Goal: Task Accomplishment & Management: Complete application form

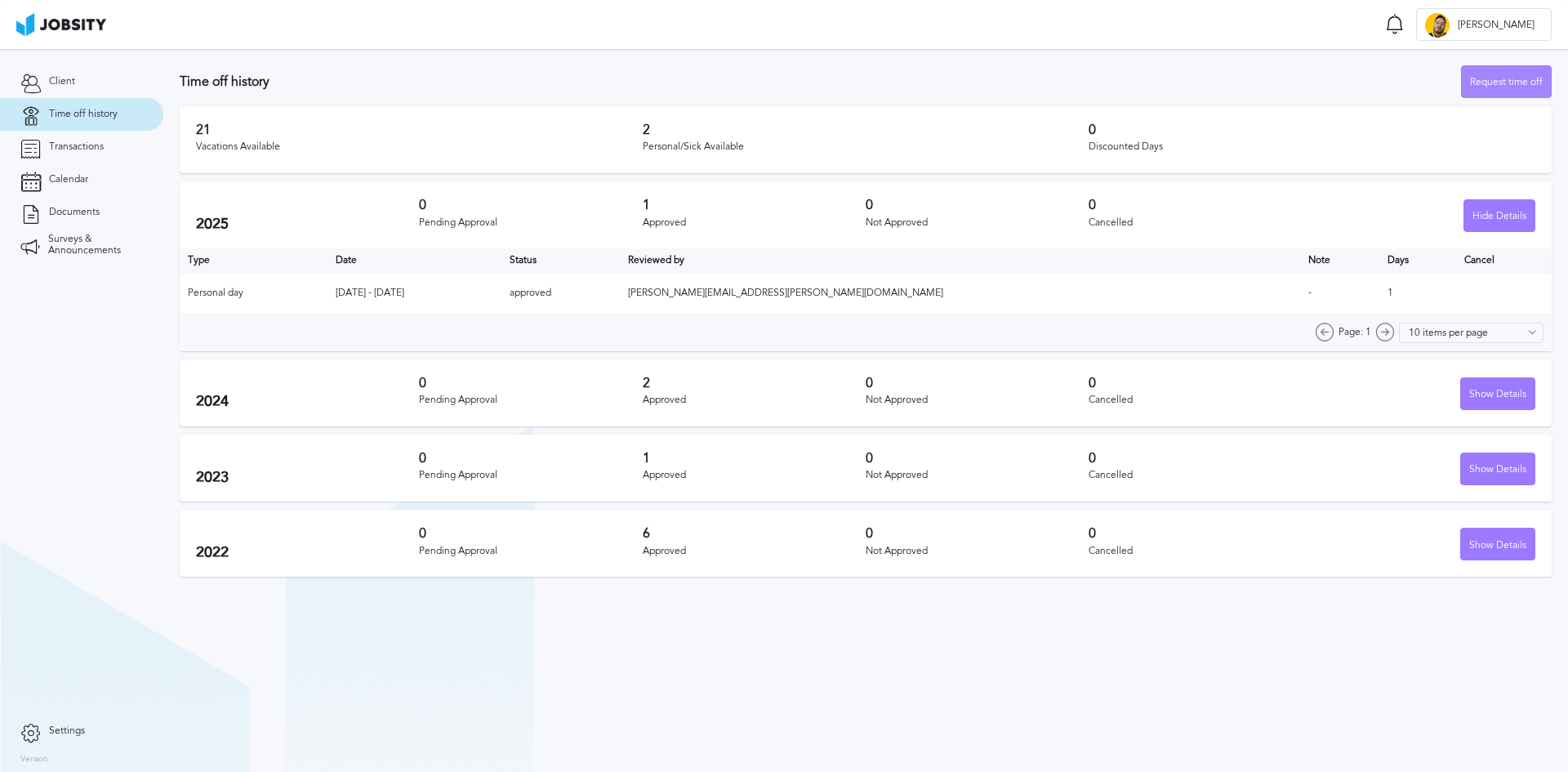
click at [1507, 86] on div "Request time off" at bounding box center [1506, 82] width 89 height 33
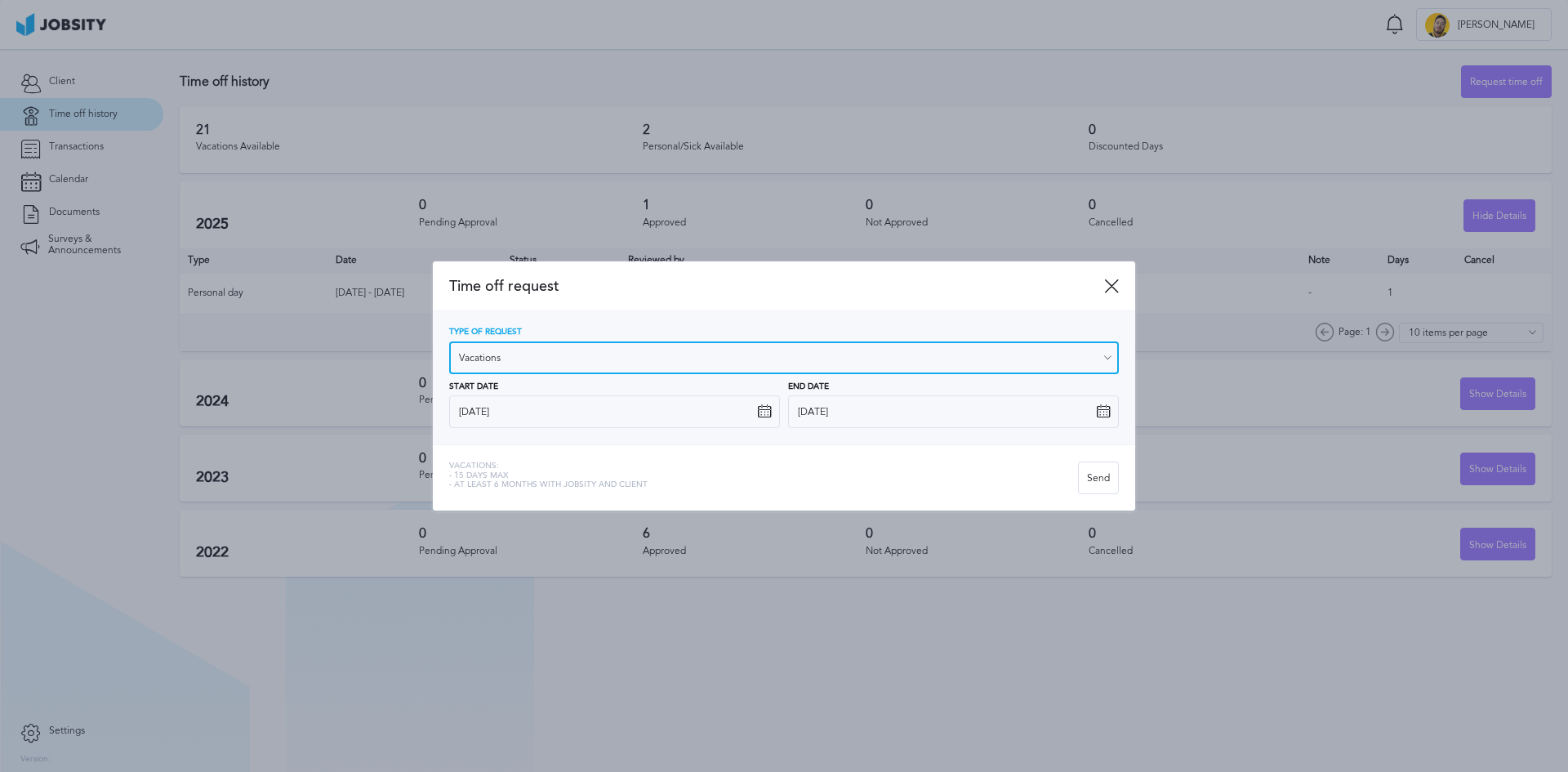
click at [597, 366] on input "Vacations" at bounding box center [784, 358] width 670 height 33
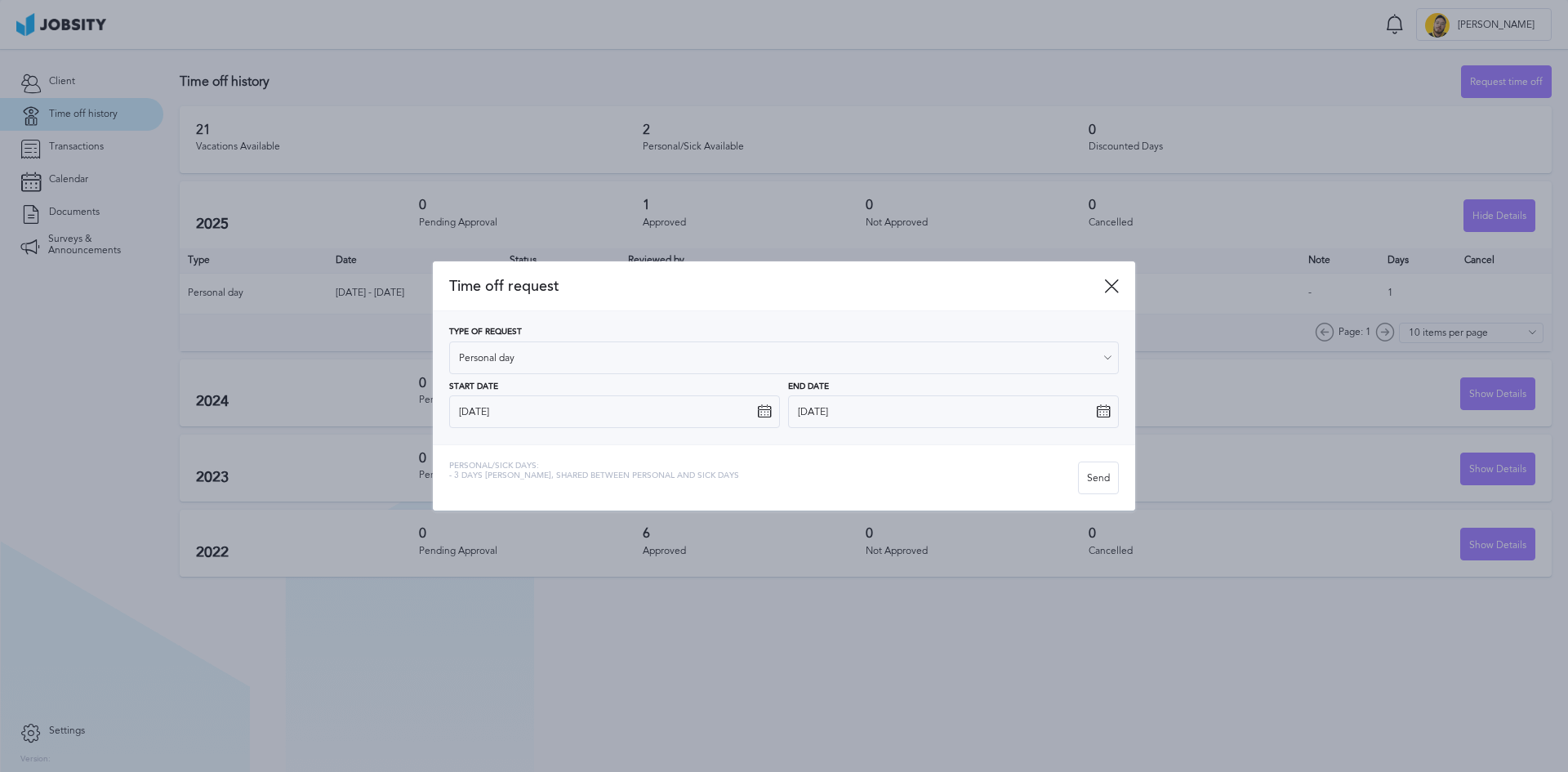
type input "Personal day"
click at [519, 418] on div "Type of Request Personal day Vacations Personal day Sick day PTO Maternity / Pa…" at bounding box center [784, 377] width 670 height 101
click at [765, 412] on icon at bounding box center [764, 411] width 14 height 14
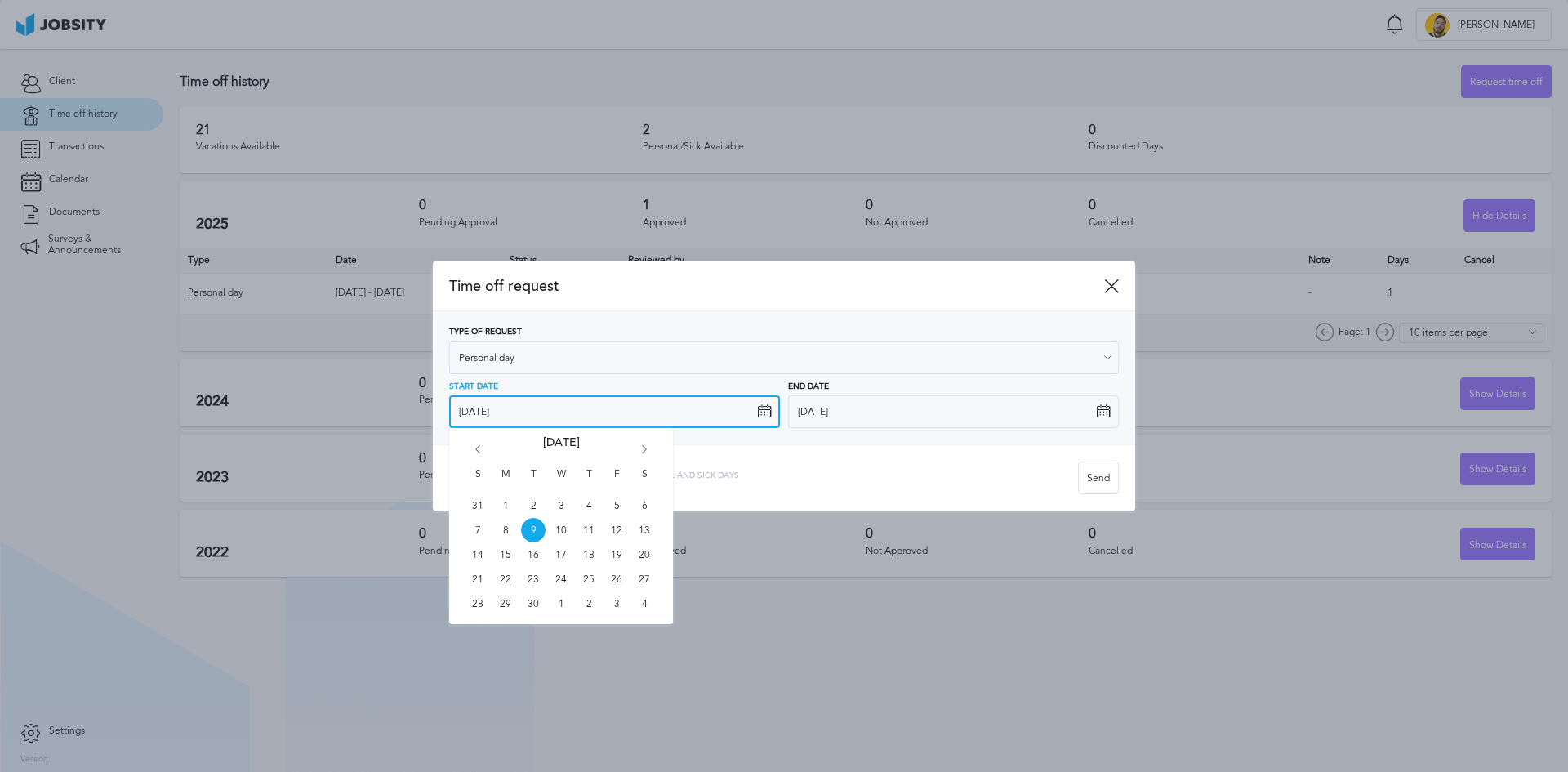
click at [751, 415] on input "[DATE]" at bounding box center [614, 411] width 331 height 33
click at [642, 447] on icon "Go forward 1 month" at bounding box center [644, 452] width 14 height 14
click at [506, 557] on span "13" at bounding box center [505, 554] width 25 height 25
type input "[DATE]"
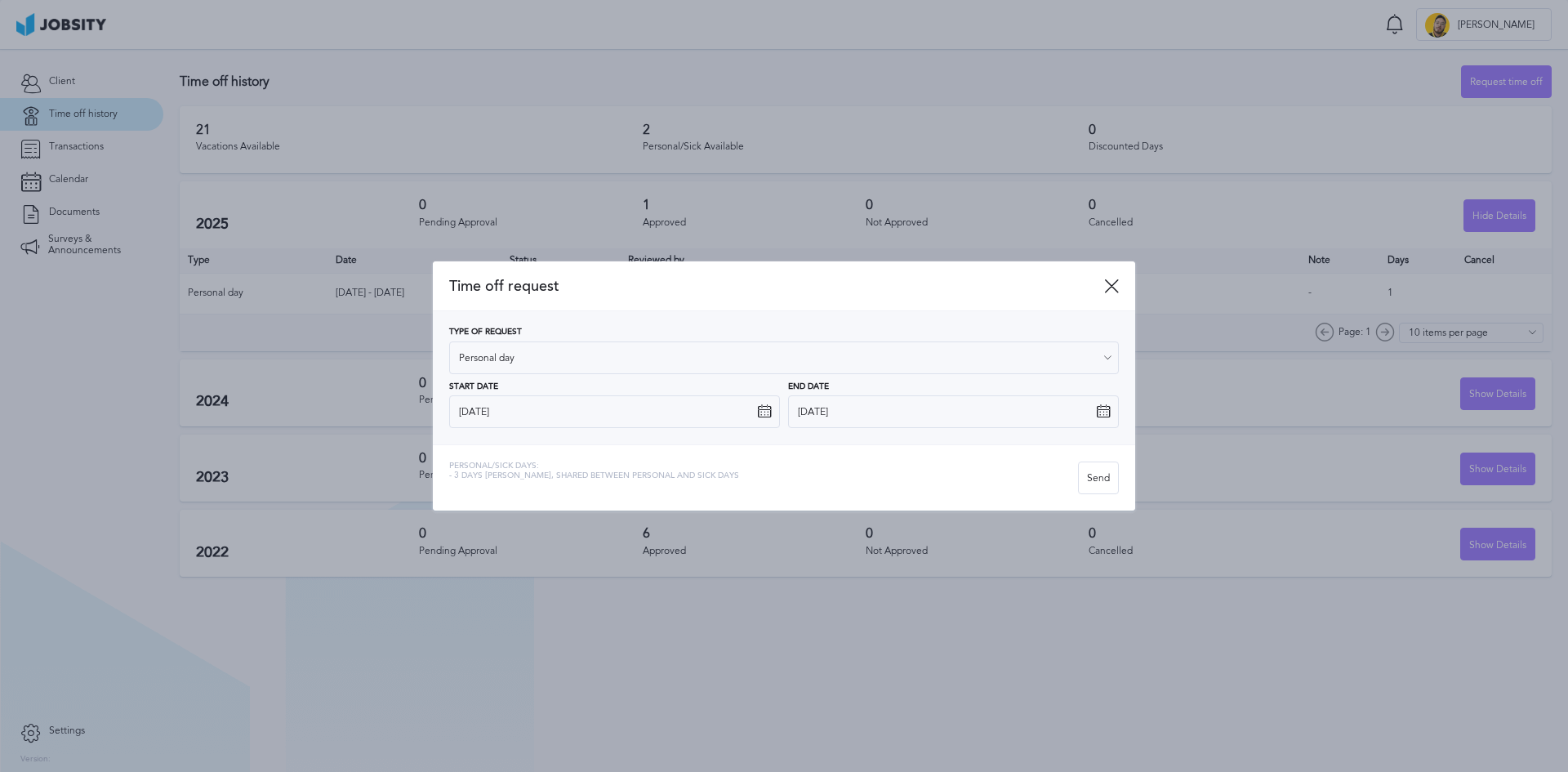
click at [761, 415] on icon at bounding box center [764, 411] width 14 height 14
click at [759, 415] on icon at bounding box center [764, 411] width 14 height 14
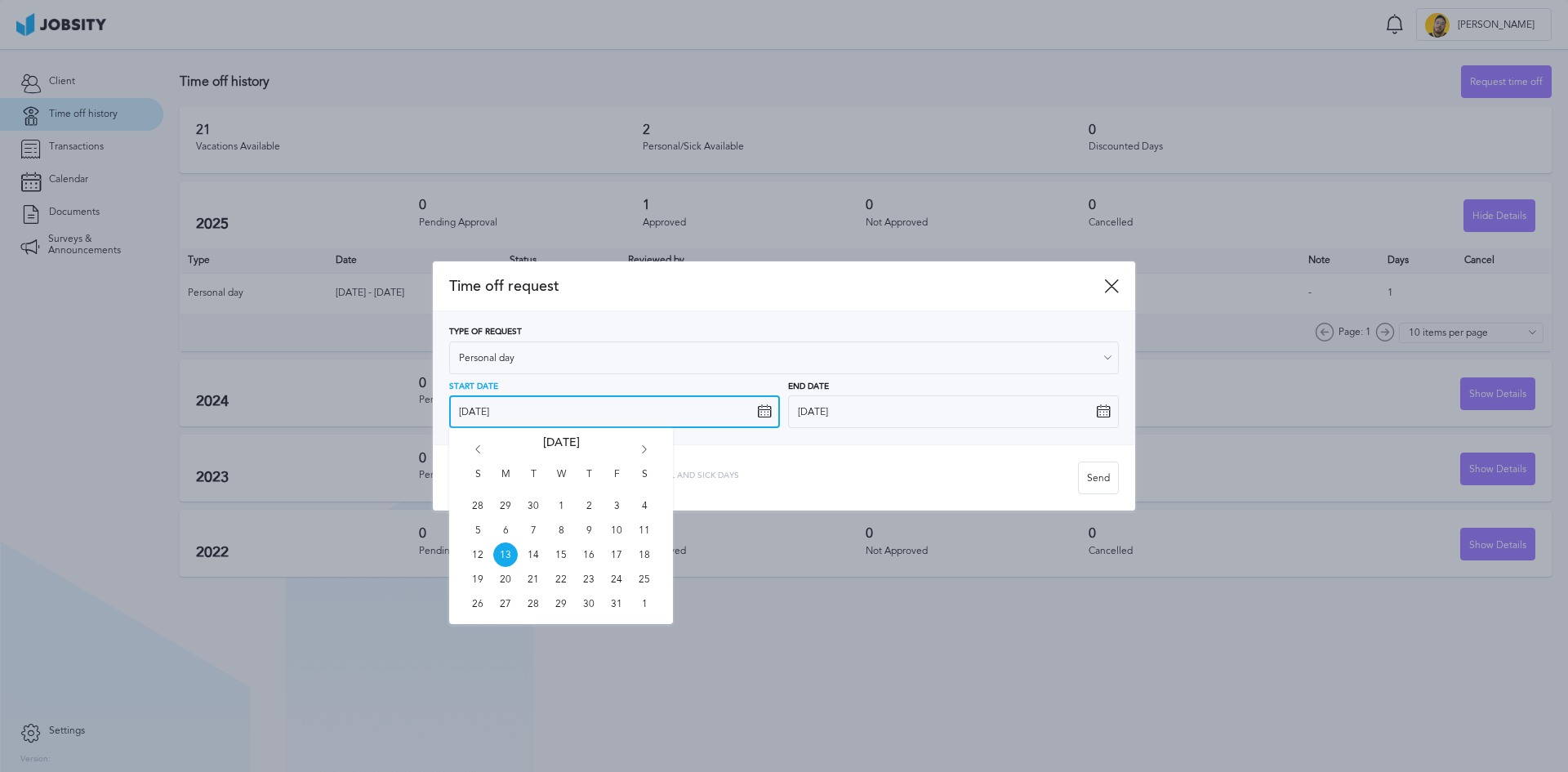
click at [714, 417] on input "[DATE]" at bounding box center [614, 411] width 331 height 33
click at [506, 552] on span "13" at bounding box center [505, 554] width 25 height 25
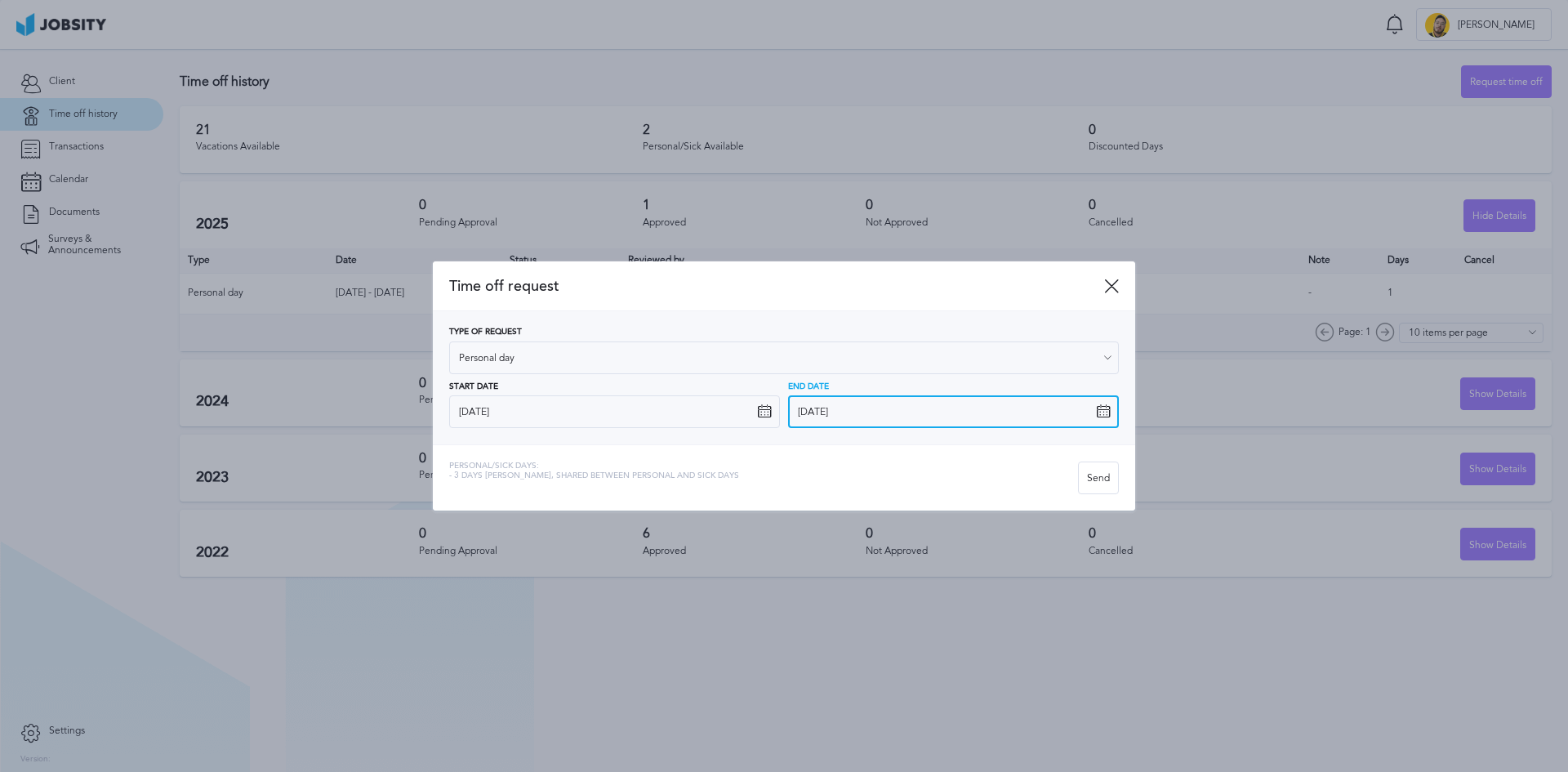
click at [1048, 419] on input "[DATE]" at bounding box center [954, 411] width 331 height 33
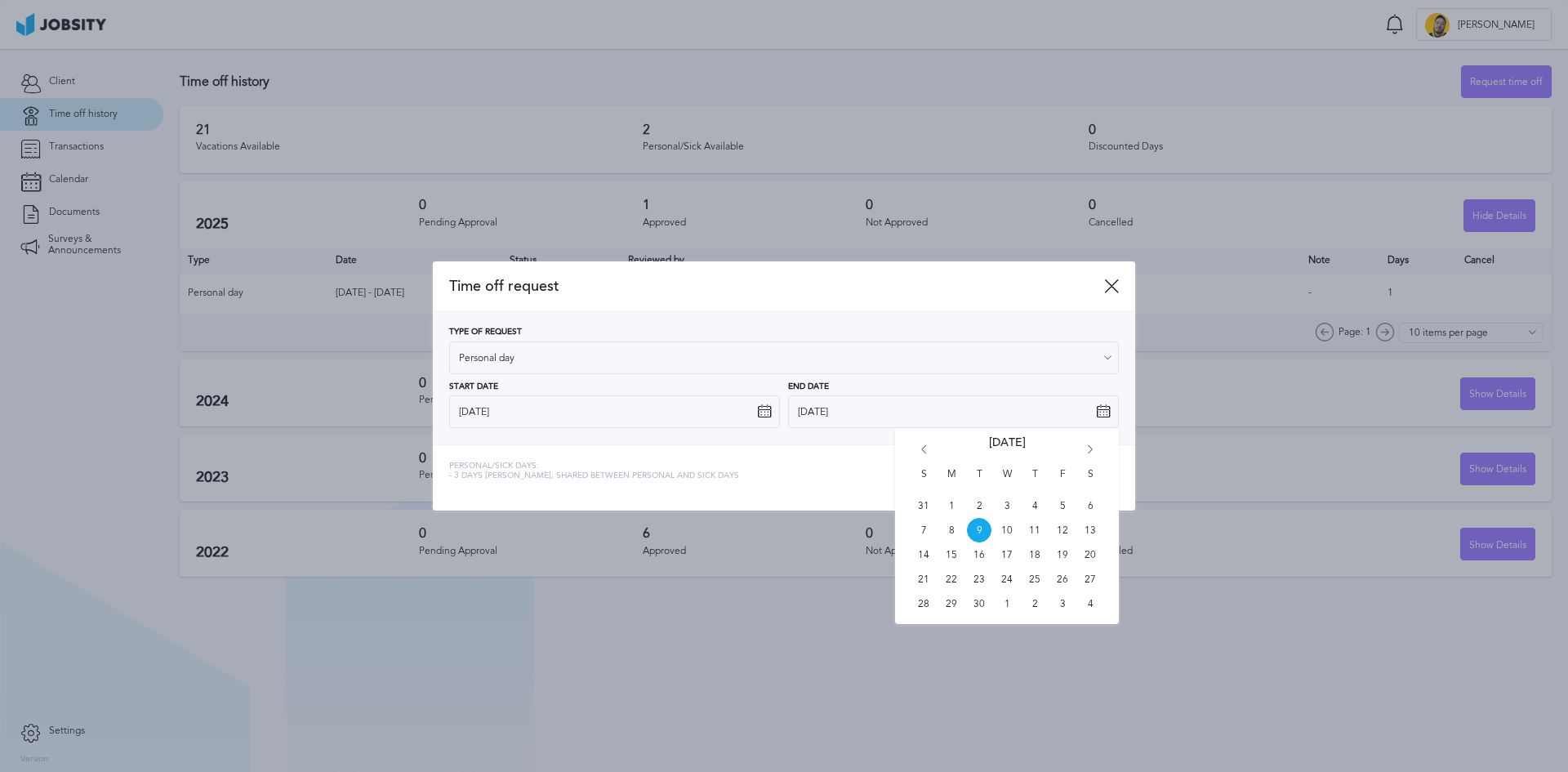
click at [1093, 448] on icon "Go forward 1 month" at bounding box center [1090, 452] width 14 height 14
click at [954, 554] on span "13" at bounding box center [951, 554] width 25 height 25
type input "[DATE]"
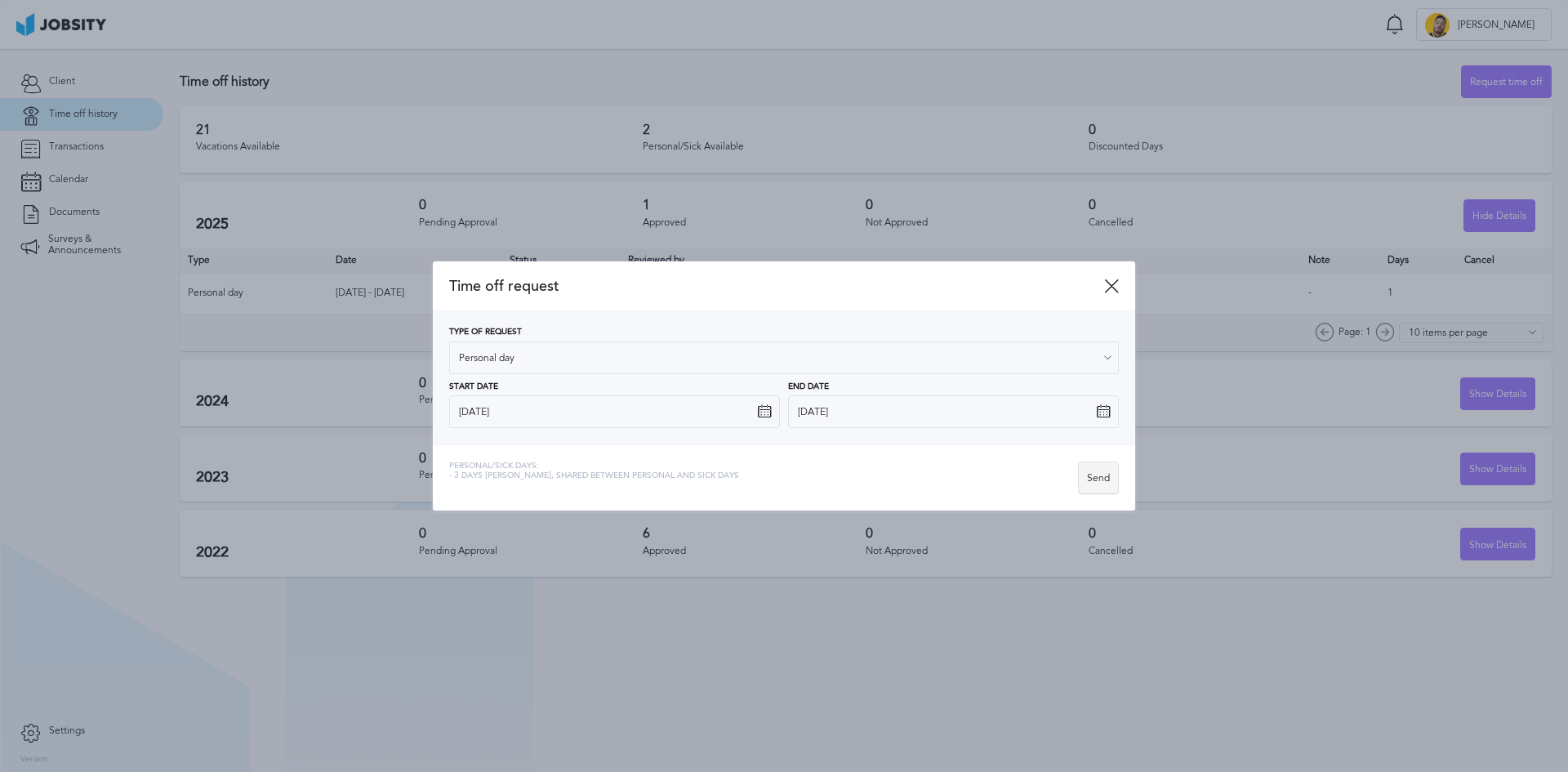
click at [1087, 482] on div "Send" at bounding box center [1098, 478] width 39 height 33
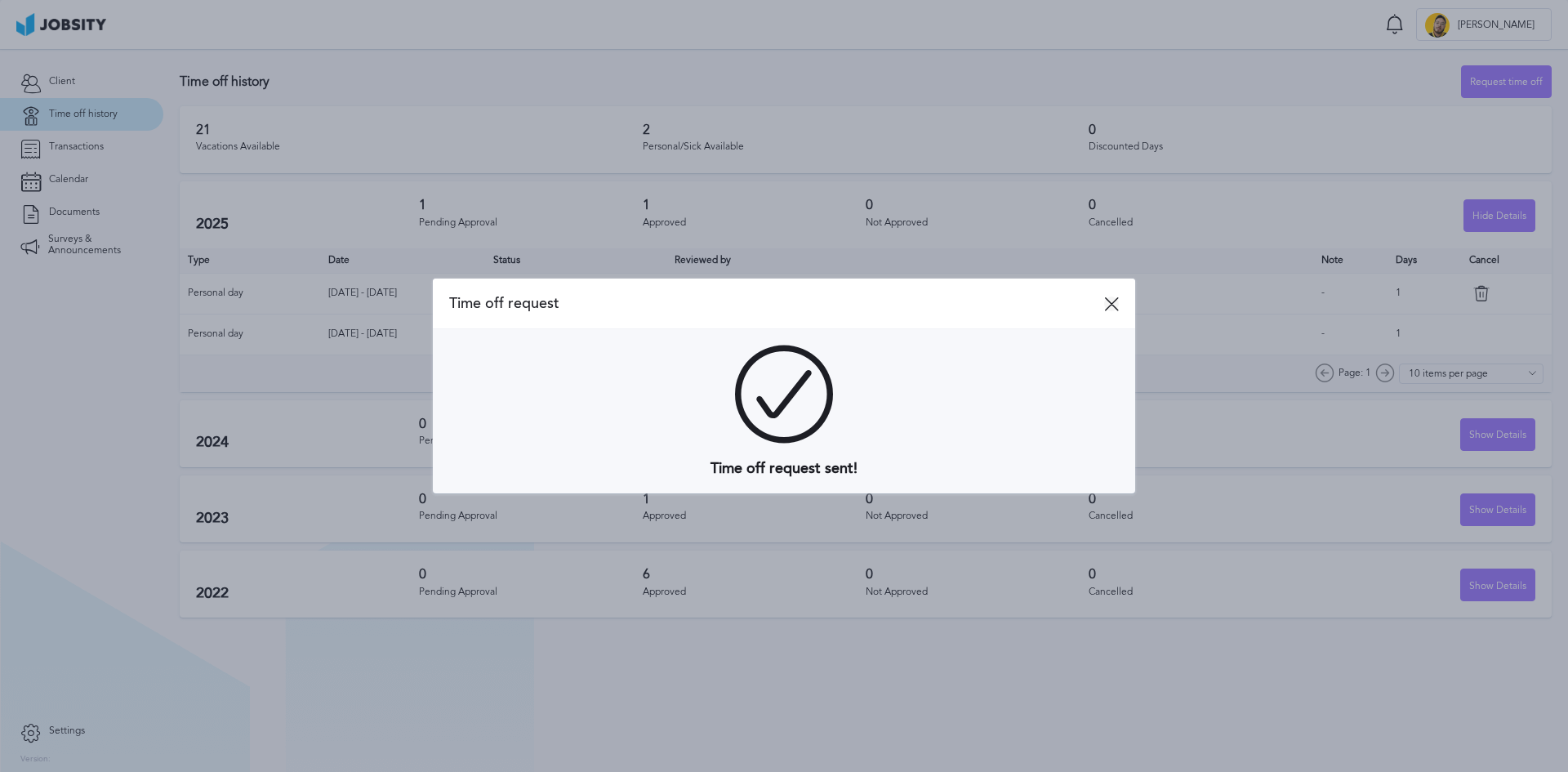
click at [1115, 298] on icon at bounding box center [1111, 303] width 14 height 14
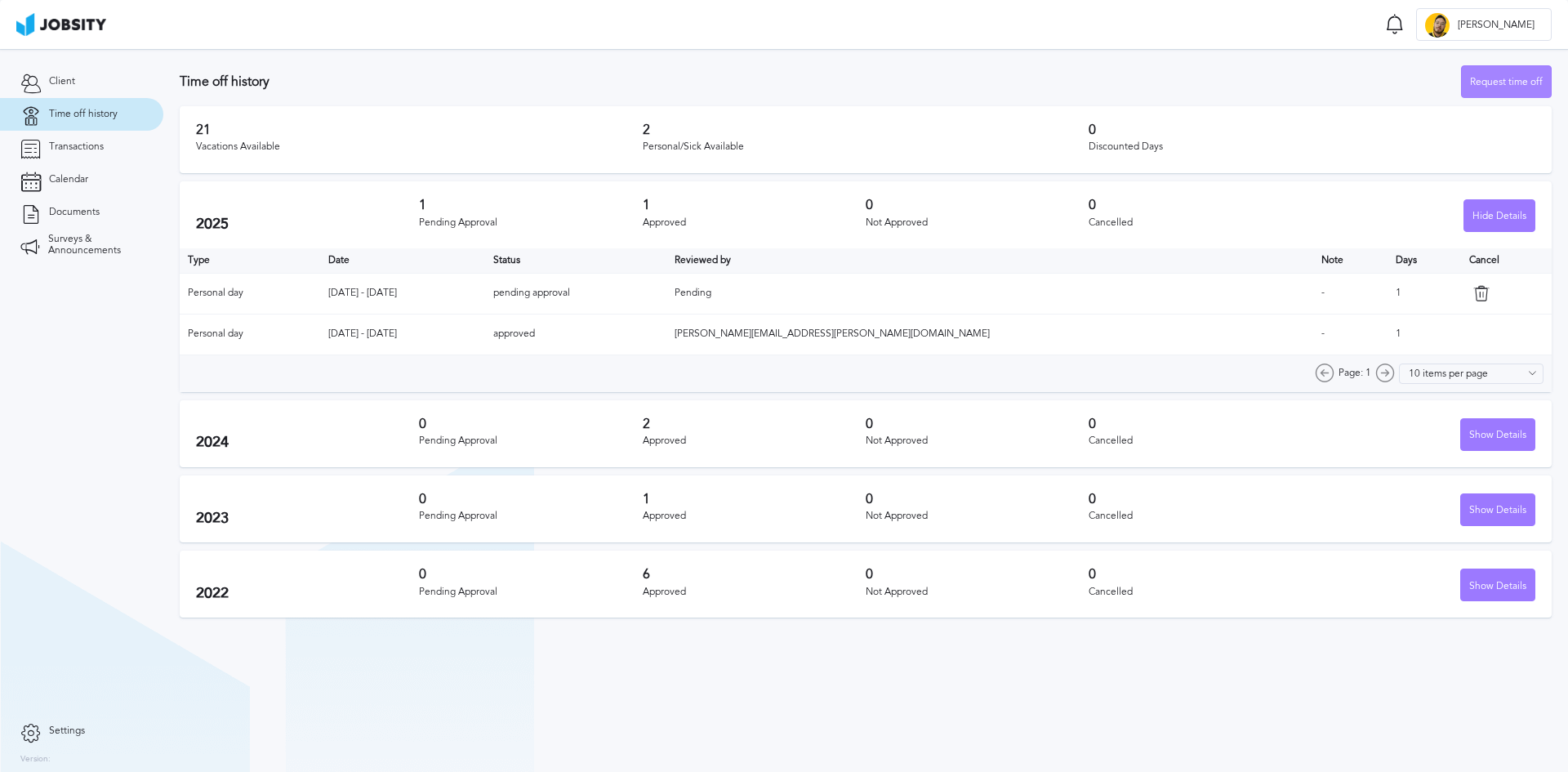
click at [1481, 81] on div "Request time off" at bounding box center [1506, 82] width 89 height 33
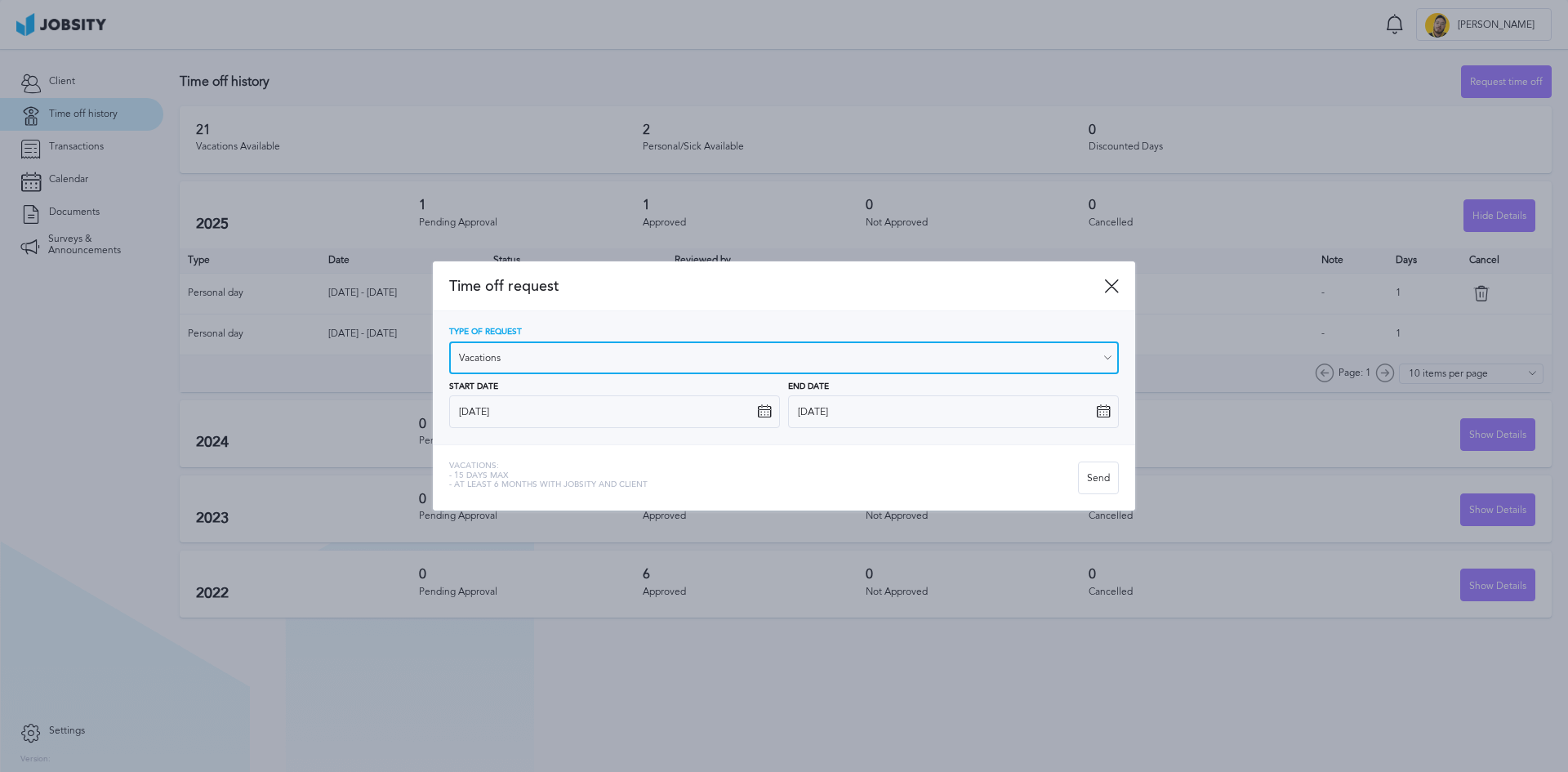
click at [619, 356] on input "Vacations" at bounding box center [784, 358] width 670 height 33
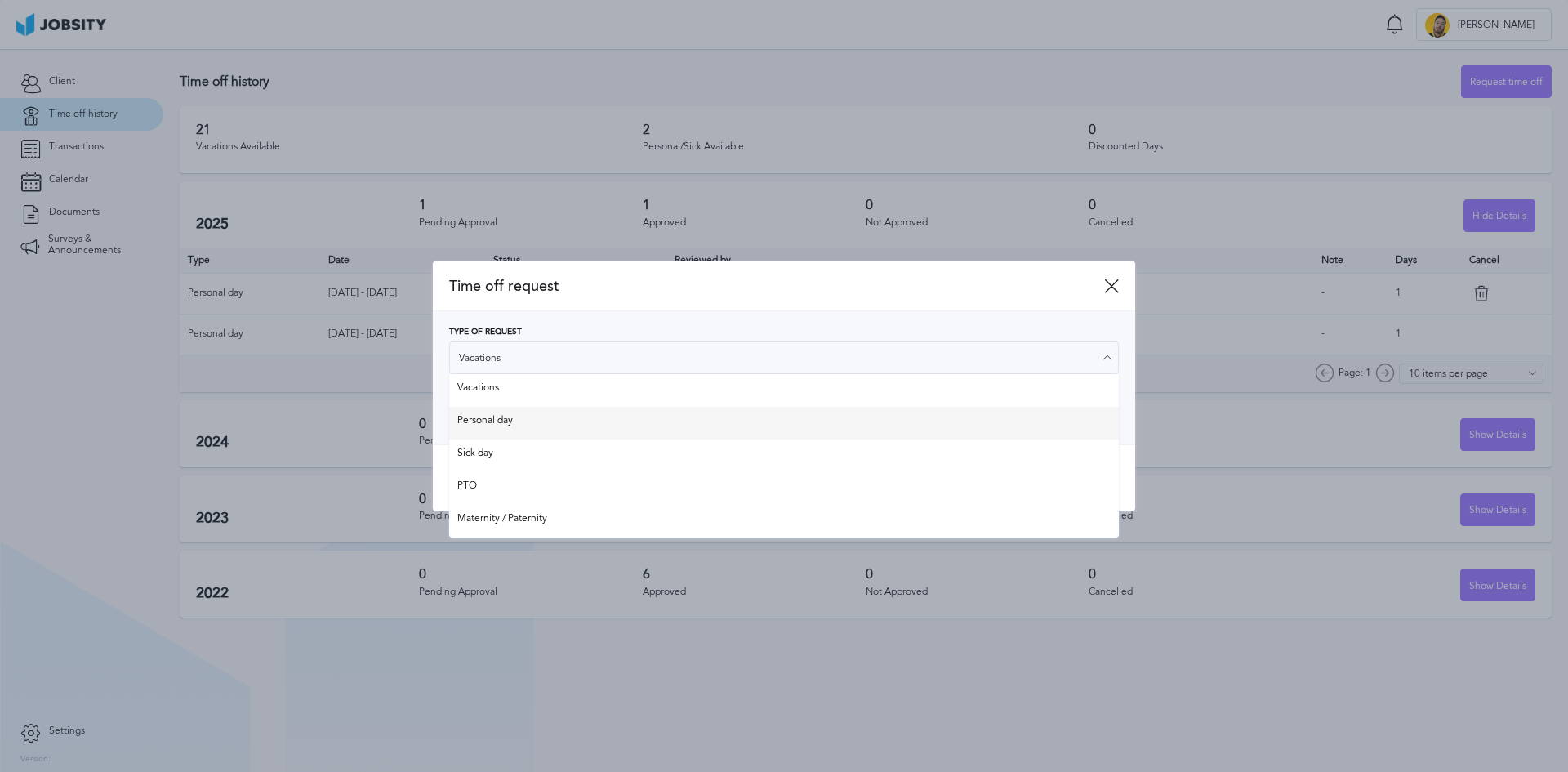
type input "Personal day"
click at [534, 419] on div "Type of Request Personal day Vacations Personal day Sick day PTO Maternity / Pa…" at bounding box center [784, 377] width 670 height 101
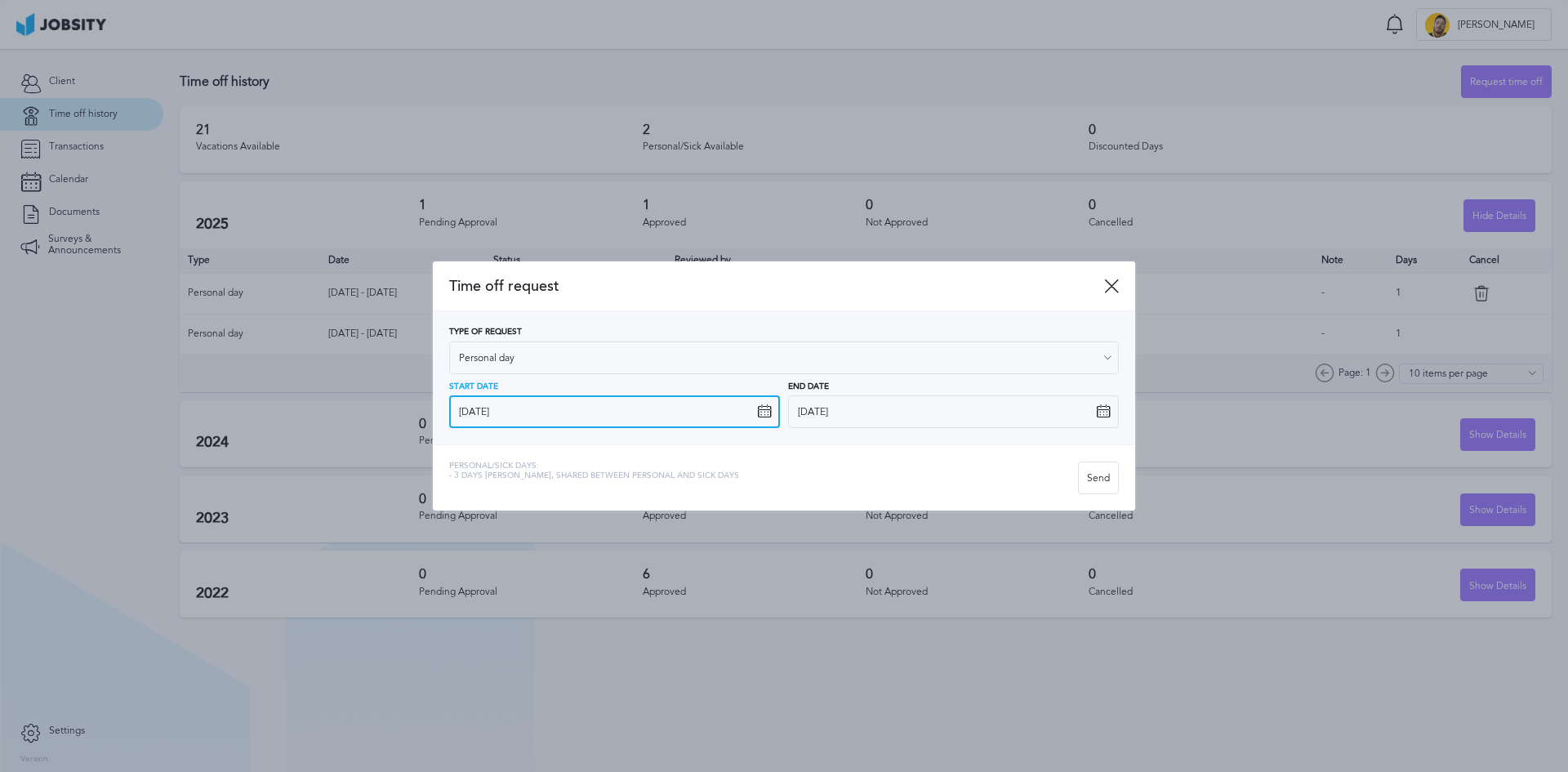
click at [559, 408] on input "[DATE]" at bounding box center [614, 411] width 331 height 33
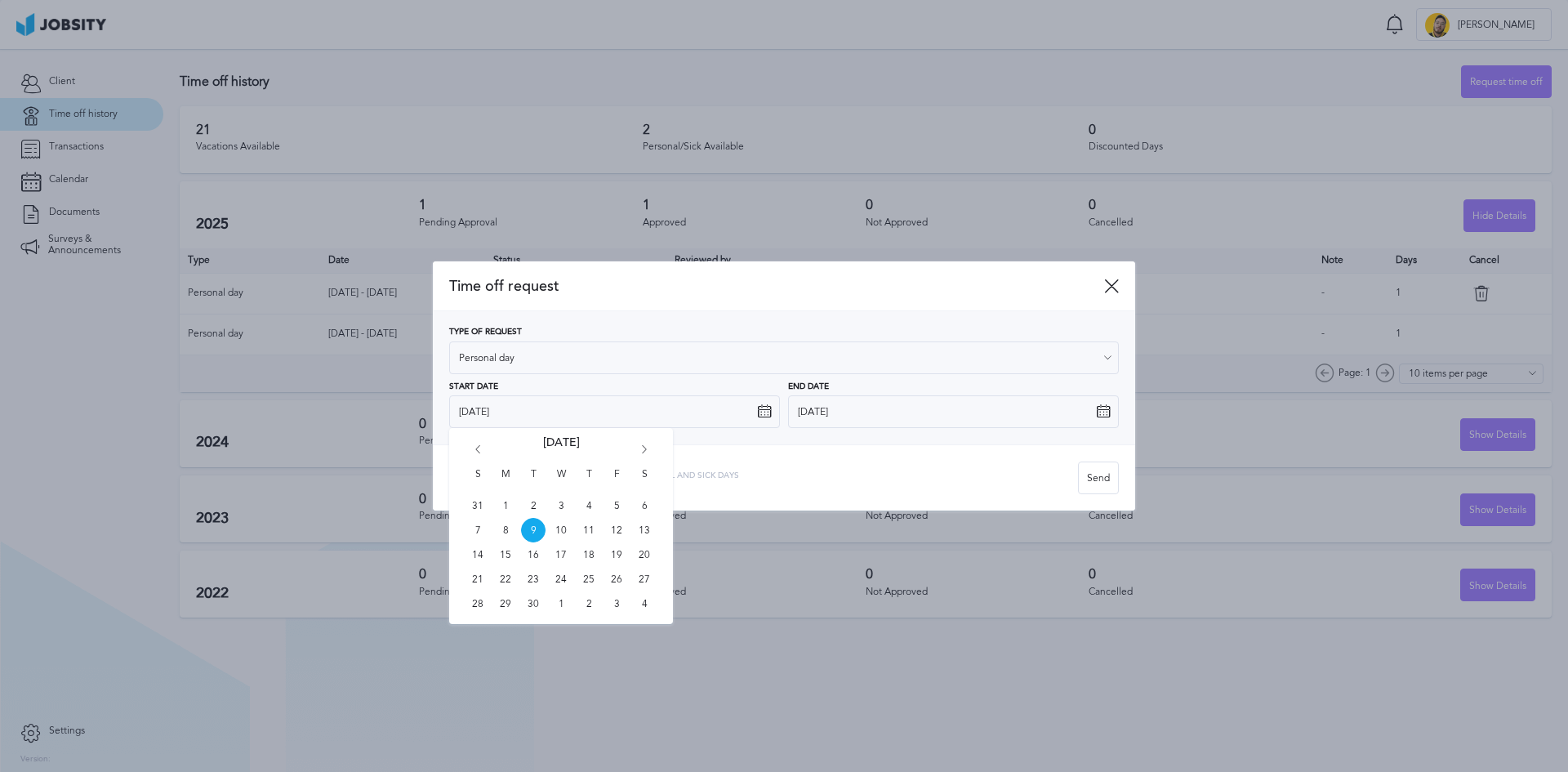
click at [641, 448] on icon "Go forward 1 month" at bounding box center [644, 452] width 14 height 14
click at [641, 449] on icon "Go forward 1 month" at bounding box center [644, 452] width 14 height 14
click at [504, 536] on span "8" at bounding box center [505, 530] width 25 height 25
type input "[DATE]"
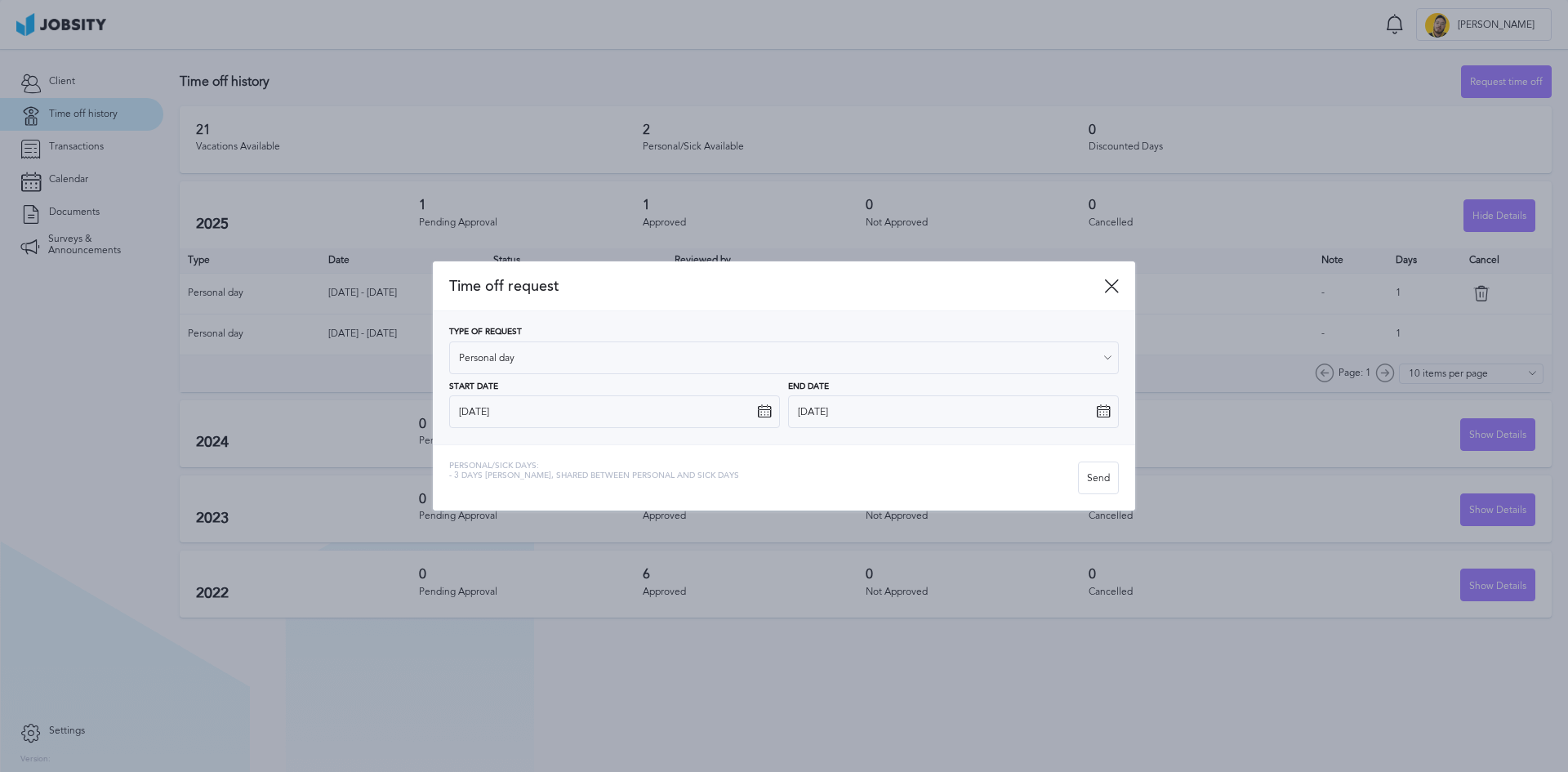
click at [1100, 414] on icon at bounding box center [1103, 411] width 14 height 14
click at [1101, 415] on icon at bounding box center [1103, 411] width 14 height 14
click at [1104, 414] on icon at bounding box center [1103, 411] width 14 height 14
click at [1105, 408] on icon at bounding box center [1103, 411] width 14 height 14
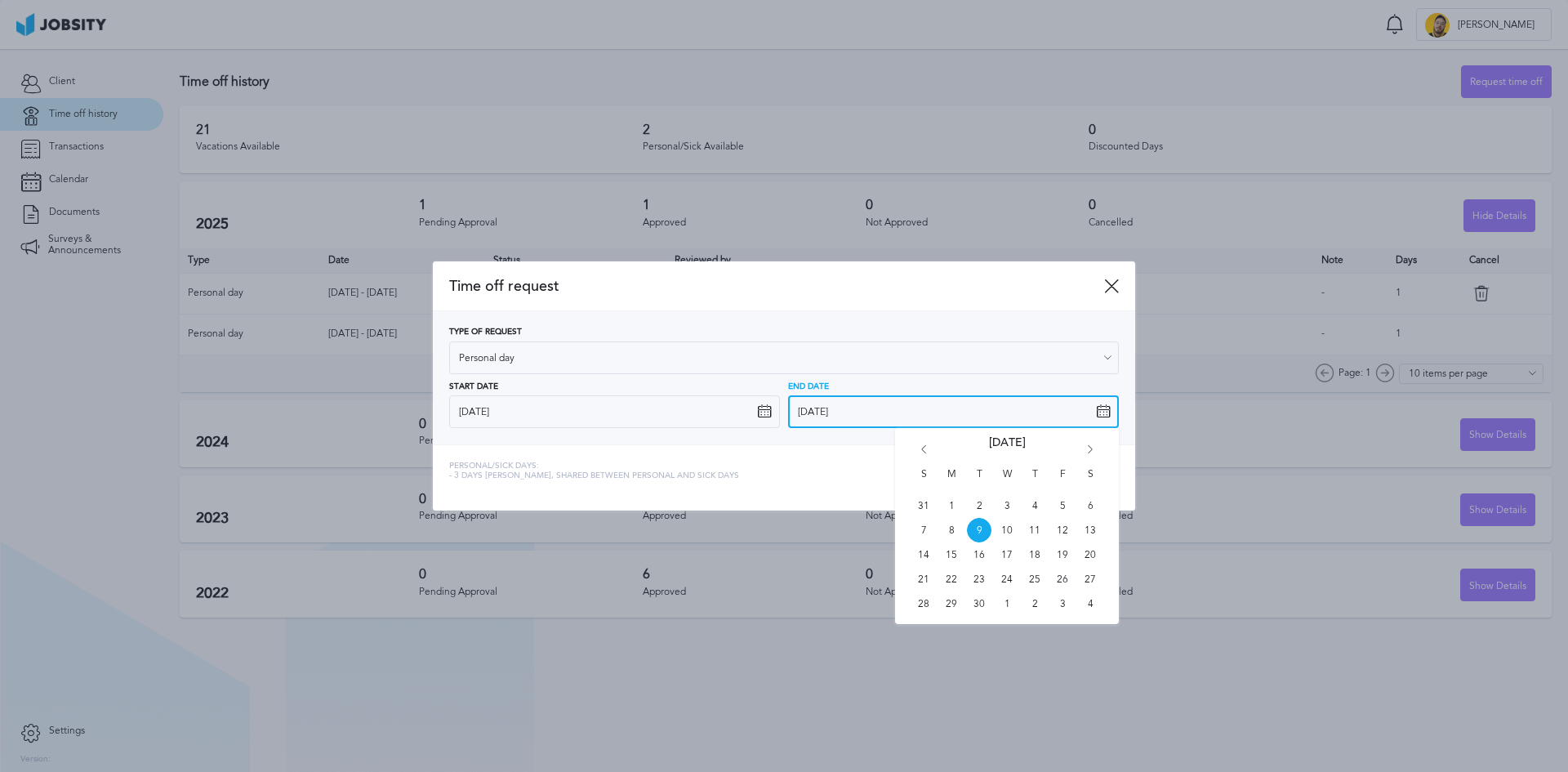
click at [1054, 423] on input "[DATE]" at bounding box center [954, 411] width 331 height 33
click at [1090, 457] on icon "Go forward 1 month" at bounding box center [1090, 452] width 14 height 14
click at [1090, 458] on icon "Go forward 1 month" at bounding box center [1090, 452] width 14 height 14
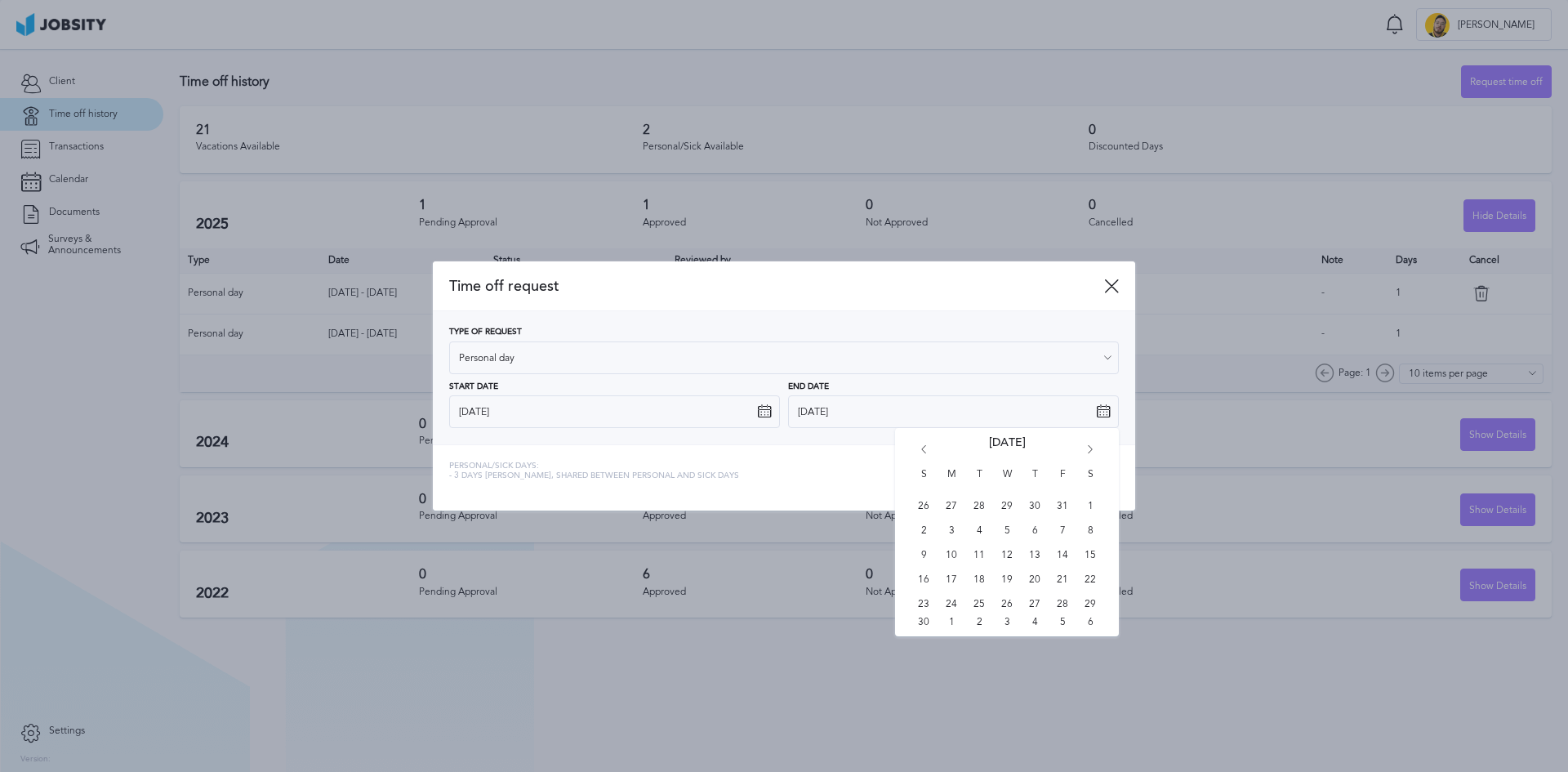
click at [1090, 457] on icon "Go forward 1 month" at bounding box center [1090, 452] width 14 height 14
click at [955, 527] on span "8" at bounding box center [951, 530] width 25 height 25
type input "[DATE]"
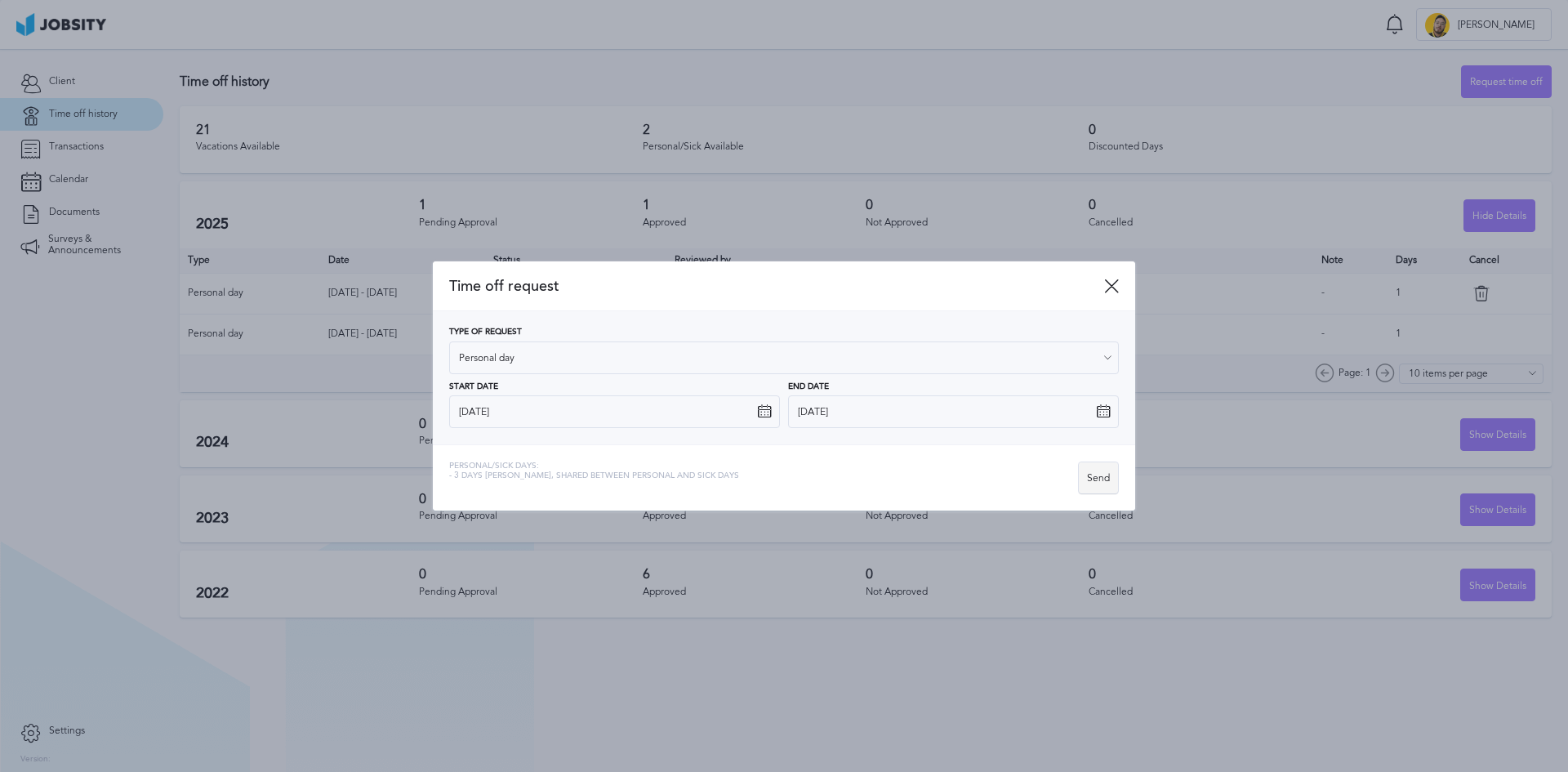
click at [1095, 477] on div "Send" at bounding box center [1098, 478] width 39 height 33
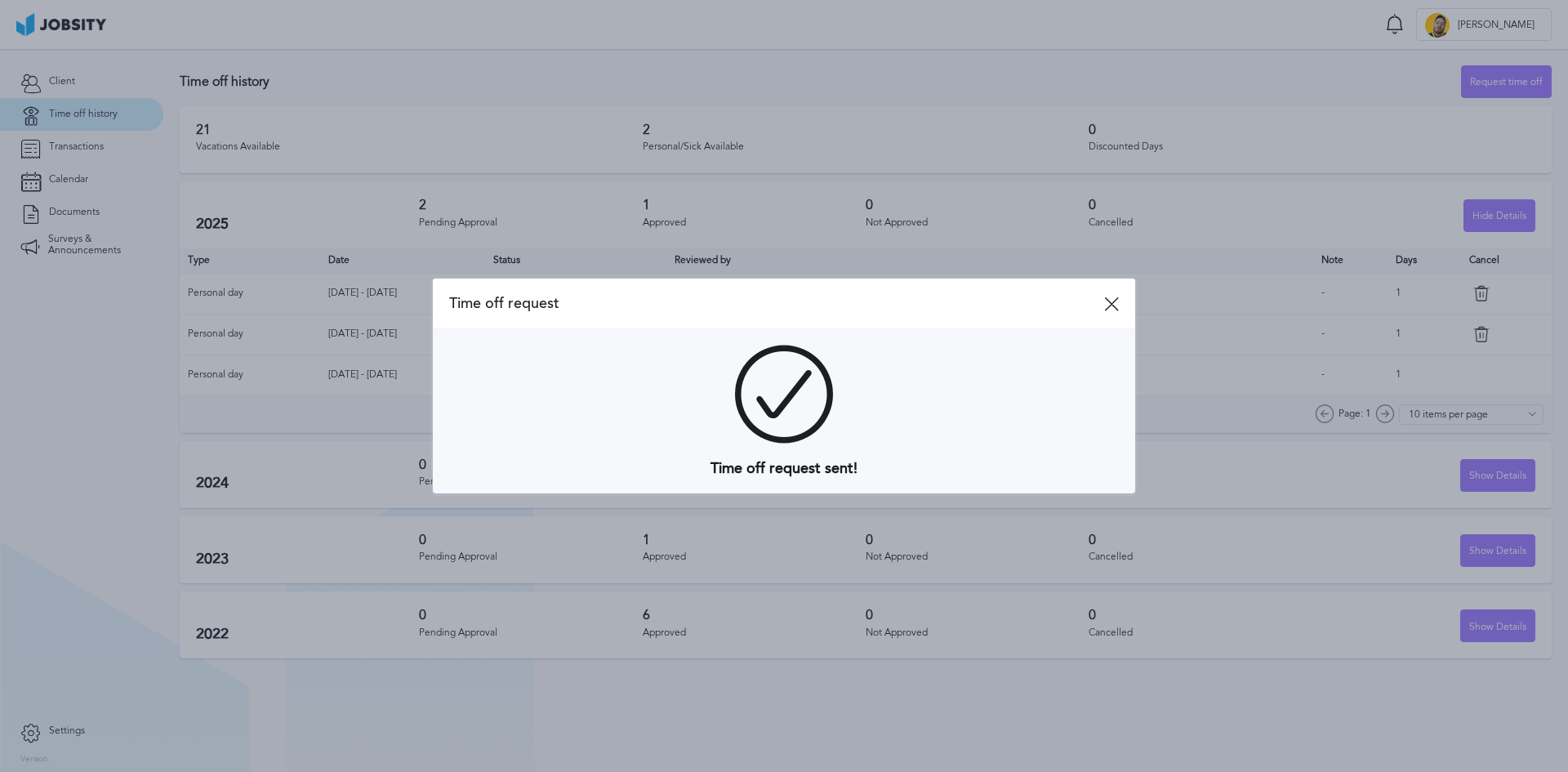
drag, startPoint x: 1108, startPoint y: 303, endPoint x: 1115, endPoint y: 308, distance: 8.6
click at [1108, 303] on icon at bounding box center [1111, 303] width 14 height 14
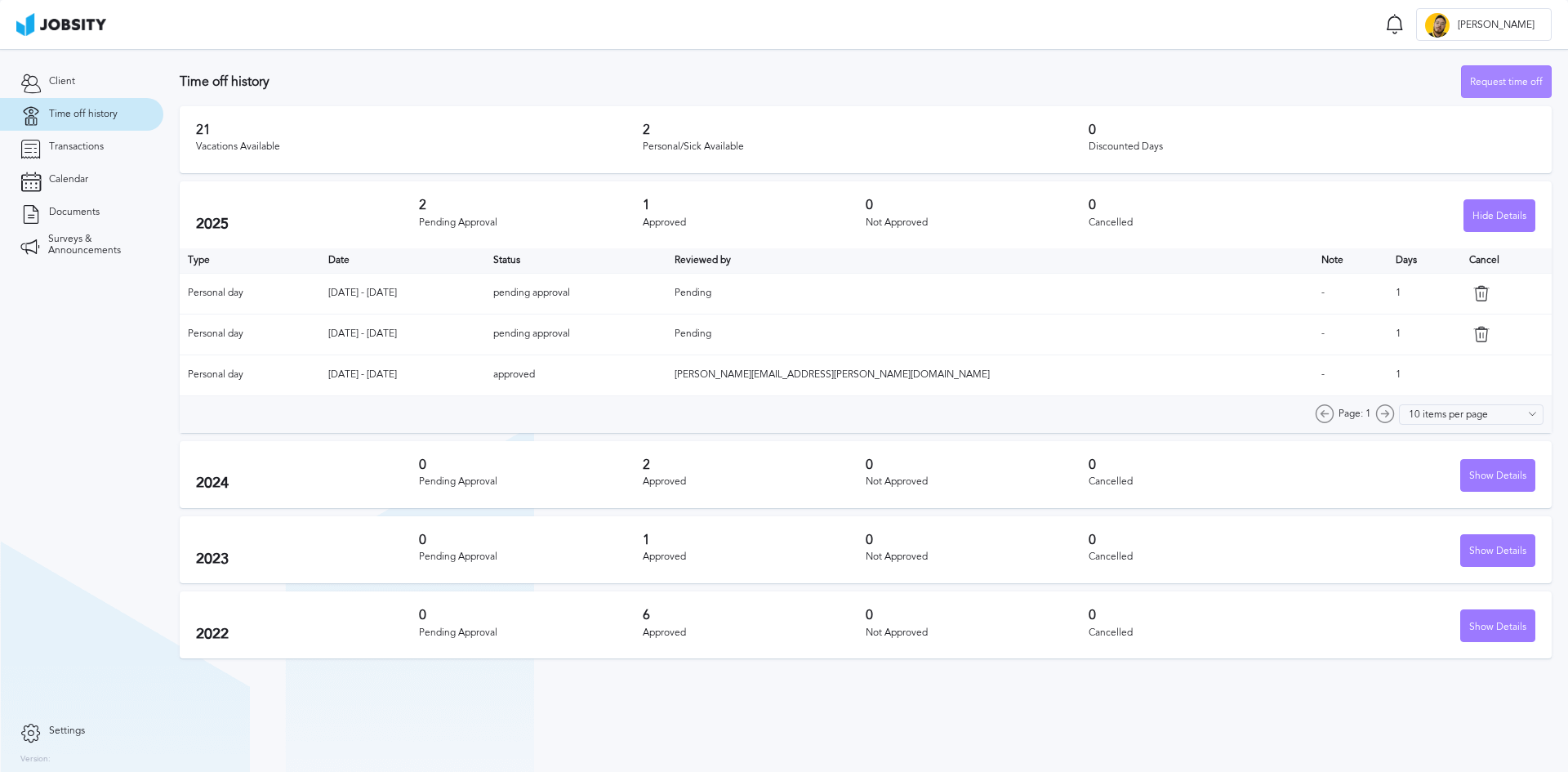
click at [1499, 83] on div "Request time off" at bounding box center [1506, 82] width 89 height 33
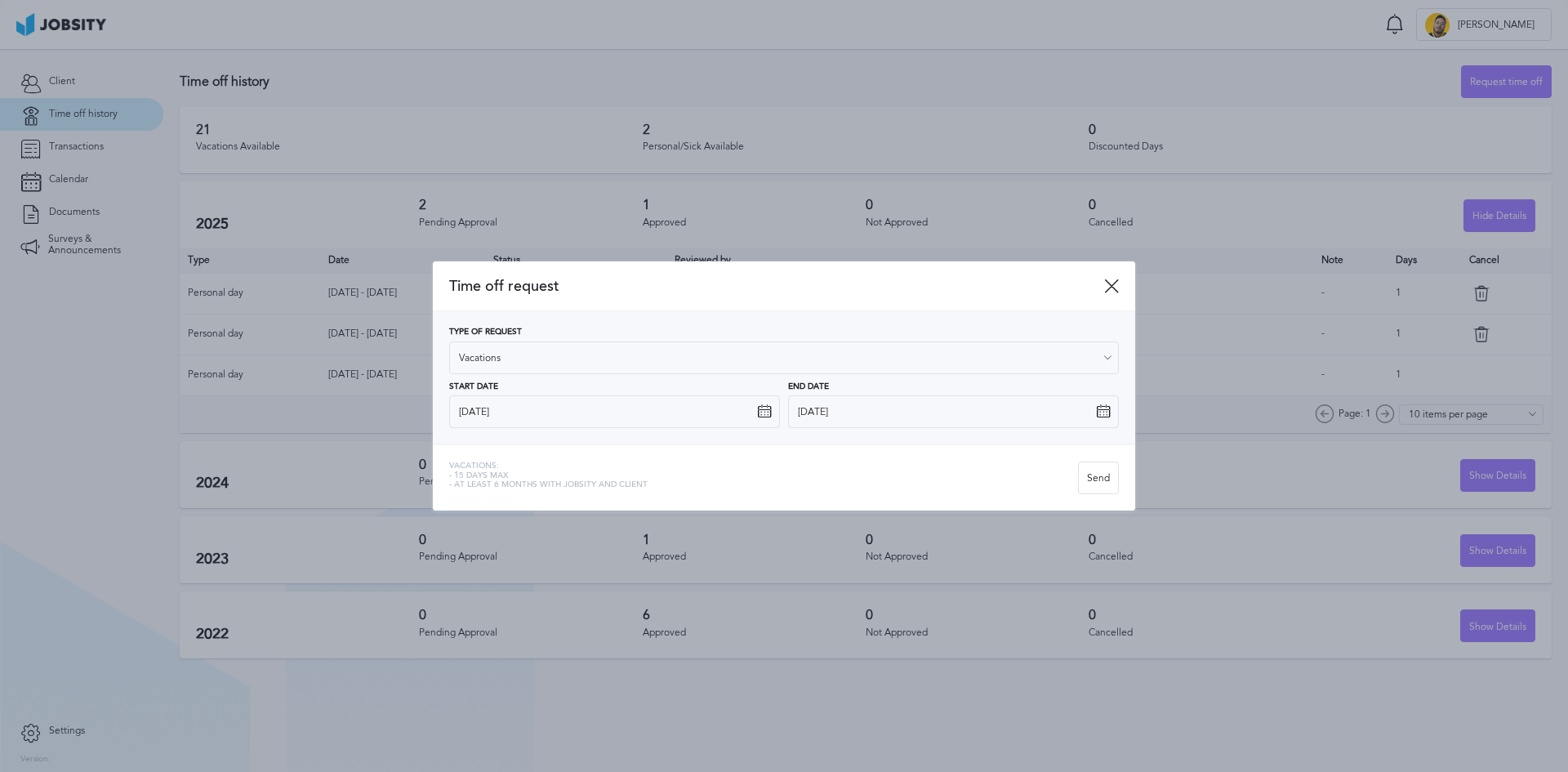
click at [761, 415] on icon at bounding box center [764, 411] width 14 height 14
click at [765, 409] on icon at bounding box center [764, 411] width 14 height 14
click at [763, 415] on icon at bounding box center [764, 411] width 14 height 14
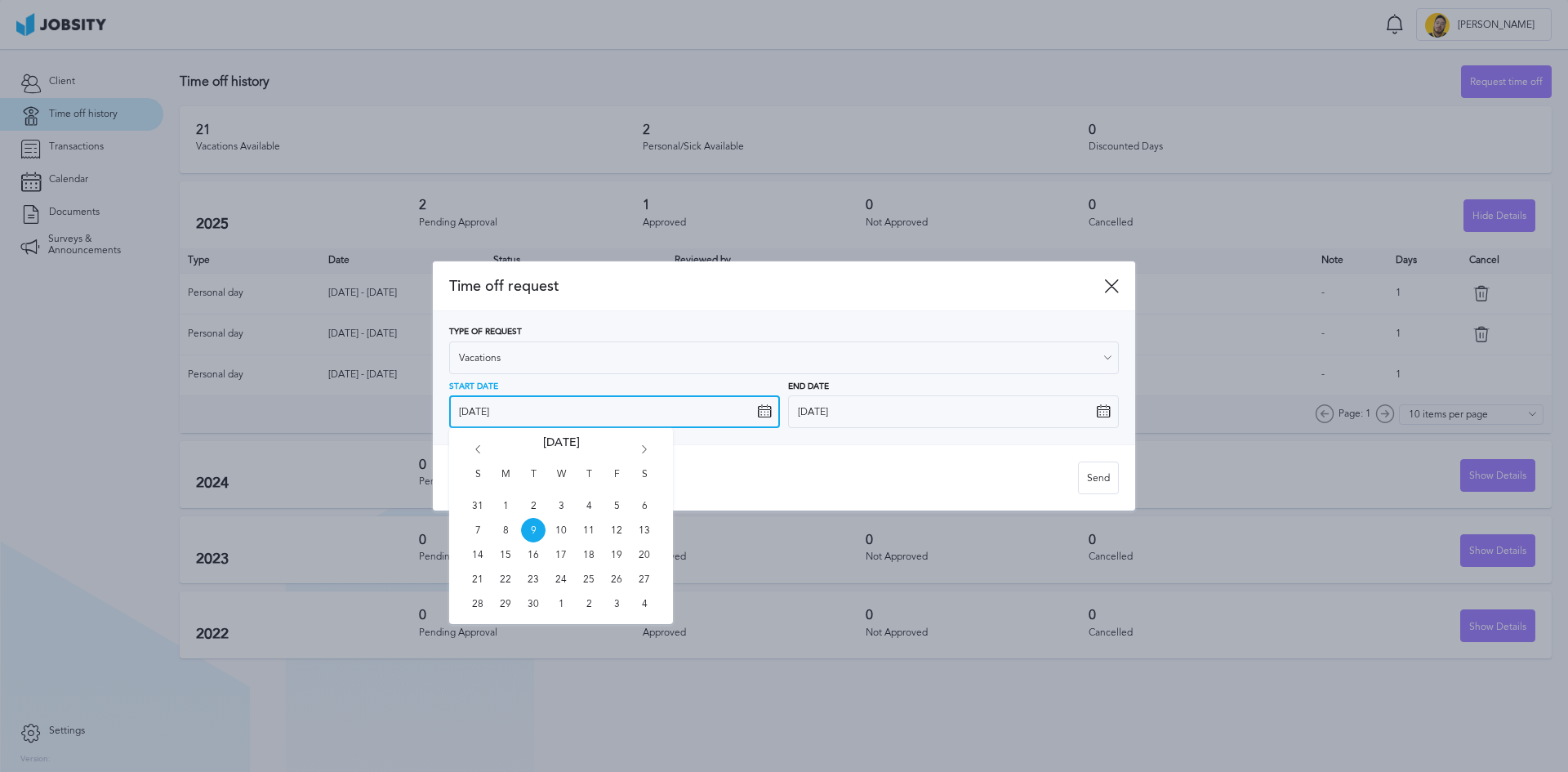
click at [735, 415] on input "[DATE]" at bounding box center [614, 411] width 331 height 33
click at [642, 446] on icon "Go forward 1 month" at bounding box center [644, 452] width 14 height 14
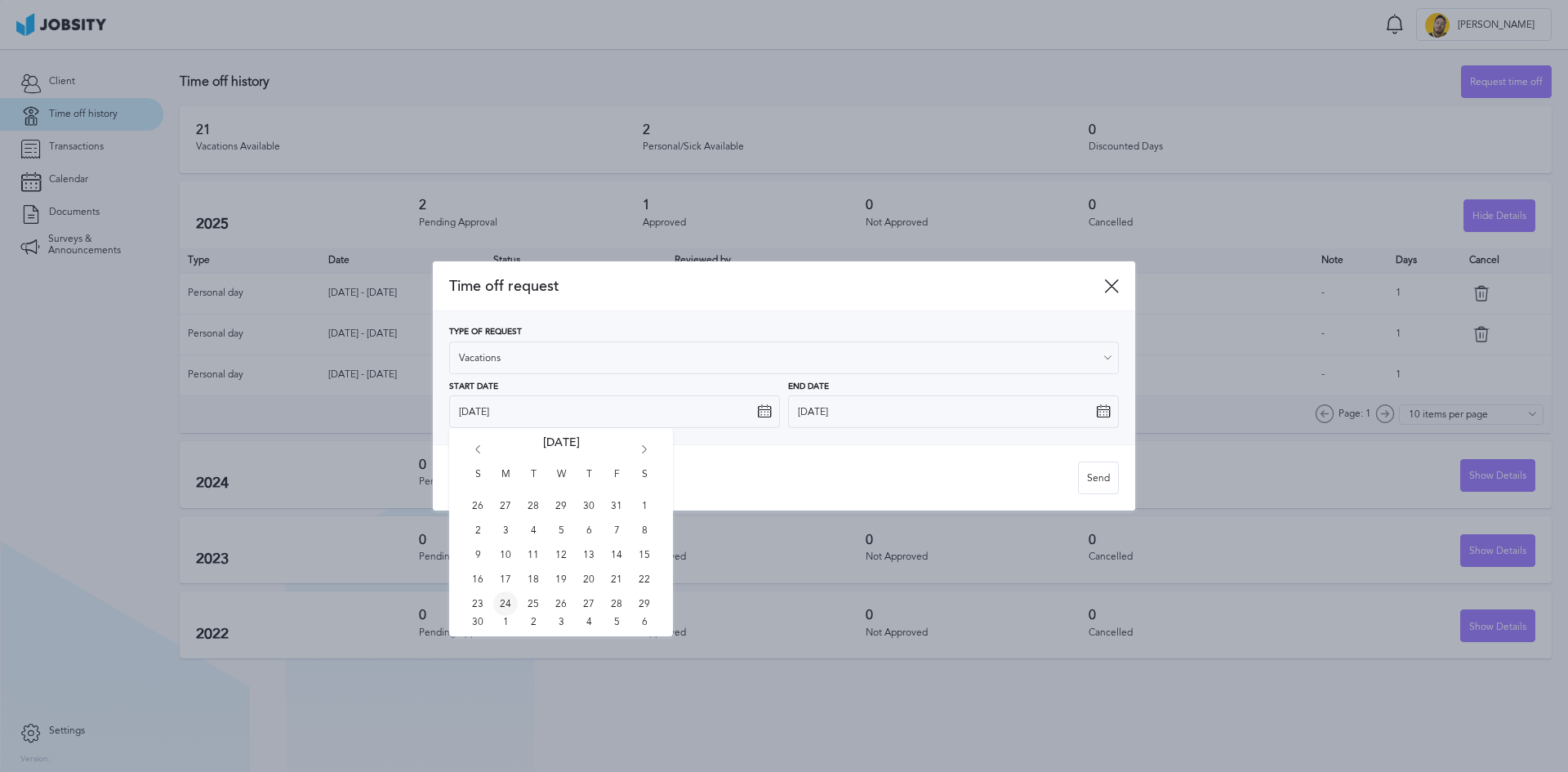
click at [500, 609] on span "24" at bounding box center [505, 603] width 25 height 25
type input "[DATE]"
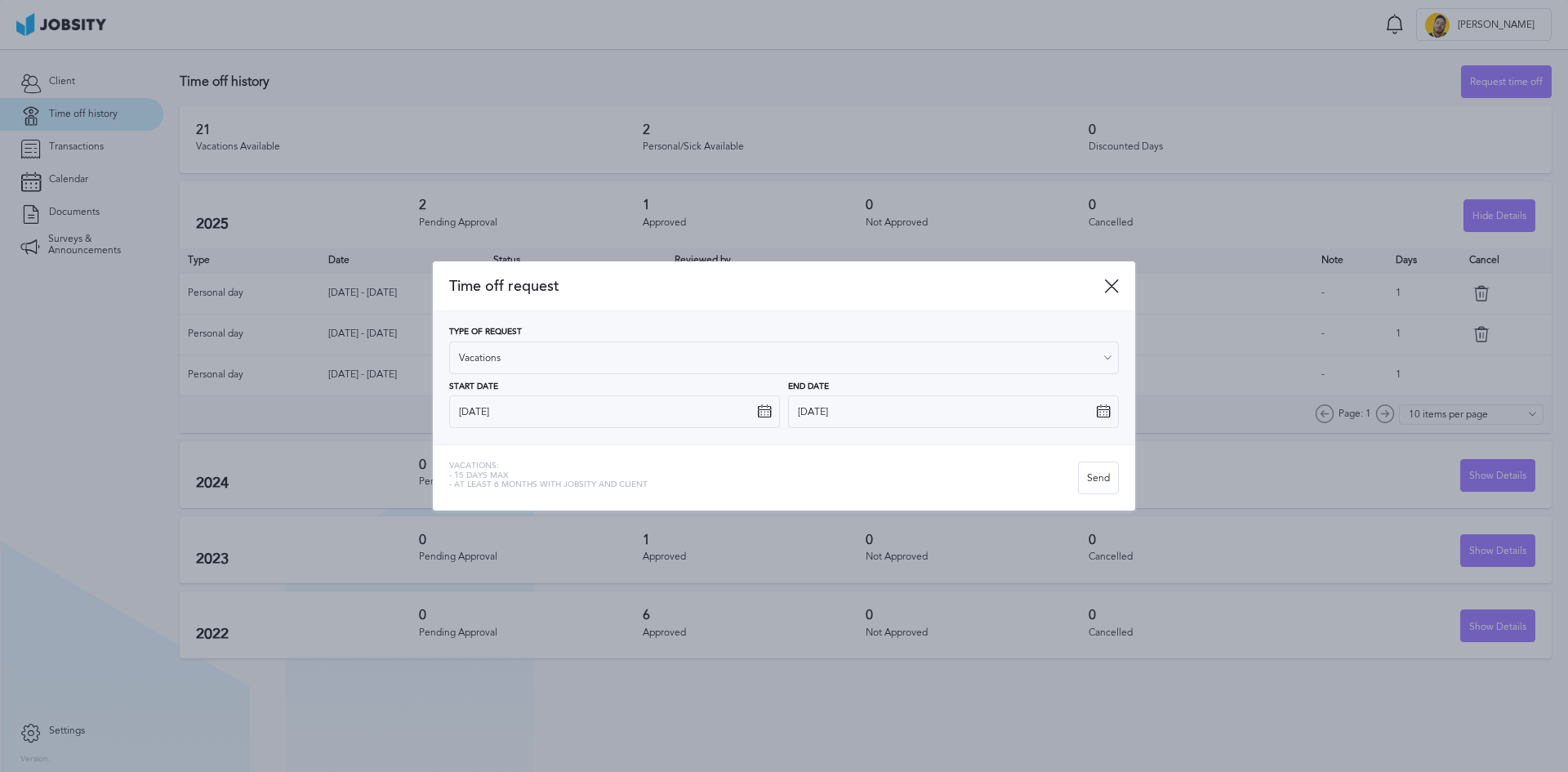
click at [925, 432] on div "Type of Request Vacations Vacations Personal day Sick day PTO Maternity / Pater…" at bounding box center [784, 377] width 703 height 133
click at [911, 423] on input "[DATE]" at bounding box center [954, 411] width 331 height 33
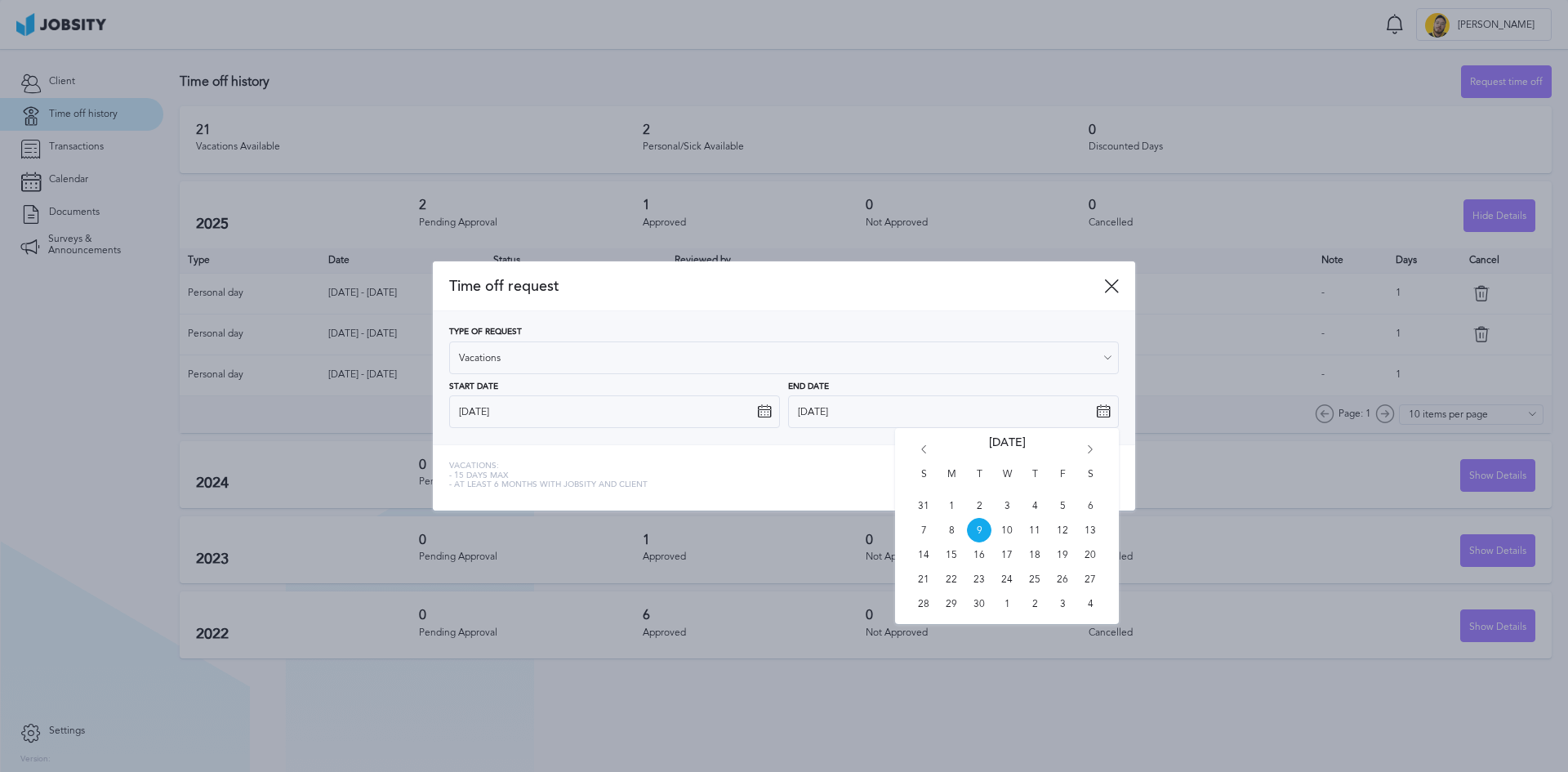
click at [1084, 444] on div "S M T W T F S 31 1 2 3 4 5 6 7 8 9 10 11 12 13 14 15 16 17 18 19 20 21 22 23 24…" at bounding box center [1007, 525] width 224 height 196
click at [1091, 448] on icon "Go forward 1 month" at bounding box center [1090, 452] width 14 height 14
click at [1067, 600] on span "28" at bounding box center [1062, 603] width 25 height 25
type input "[DATE]"
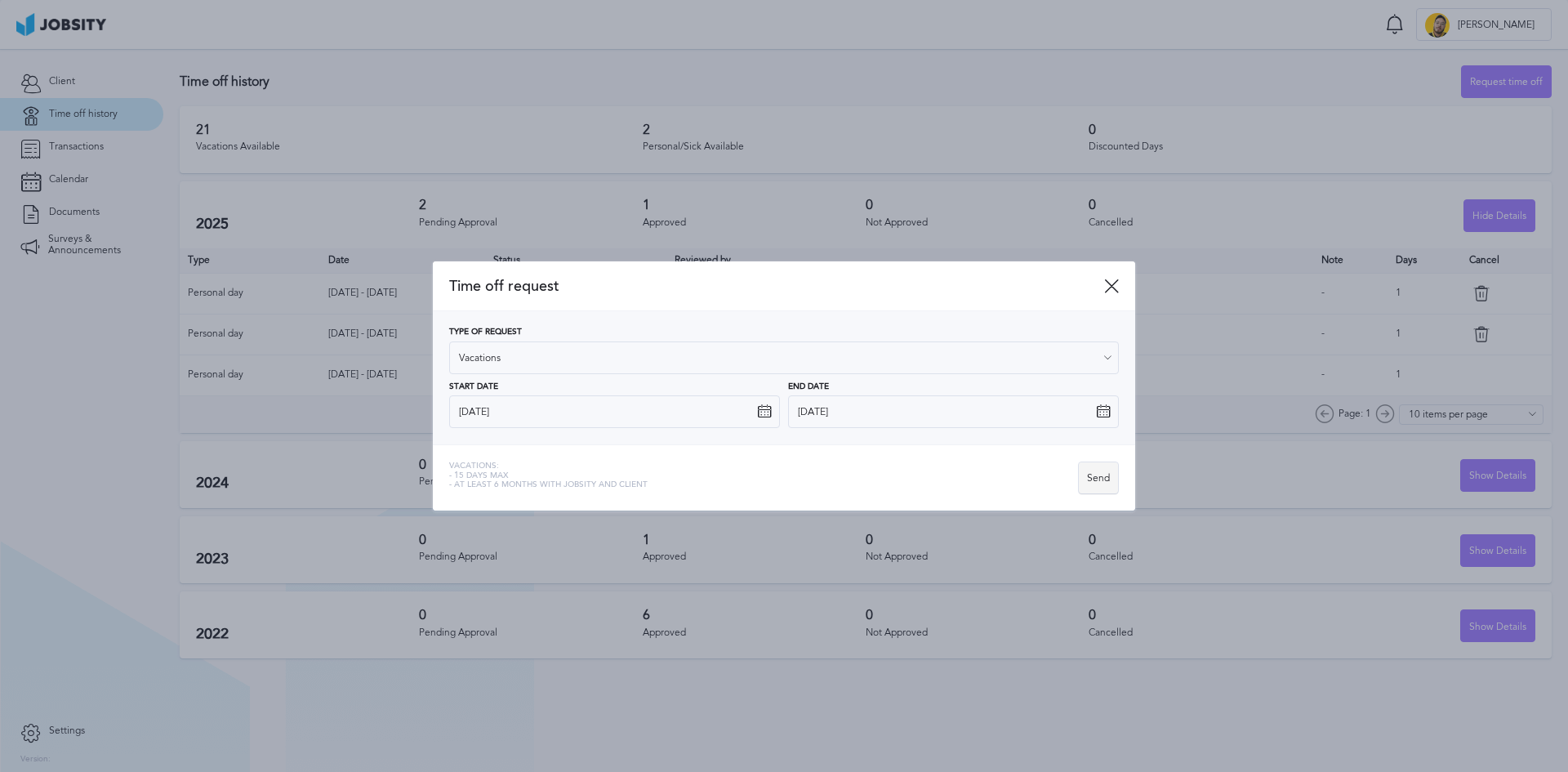
click at [1098, 475] on div "Send" at bounding box center [1098, 478] width 39 height 33
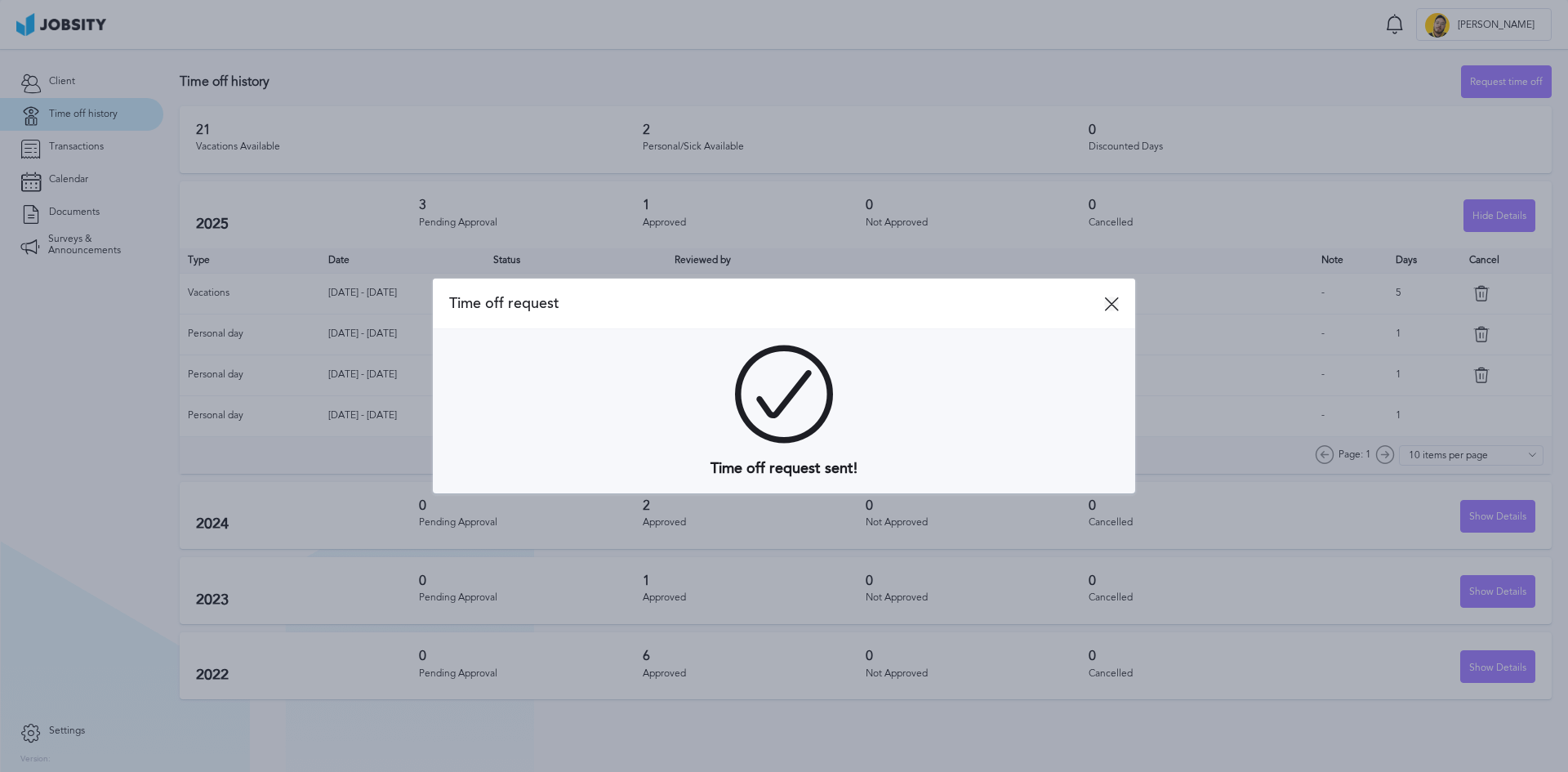
click at [1110, 304] on icon at bounding box center [1111, 303] width 14 height 14
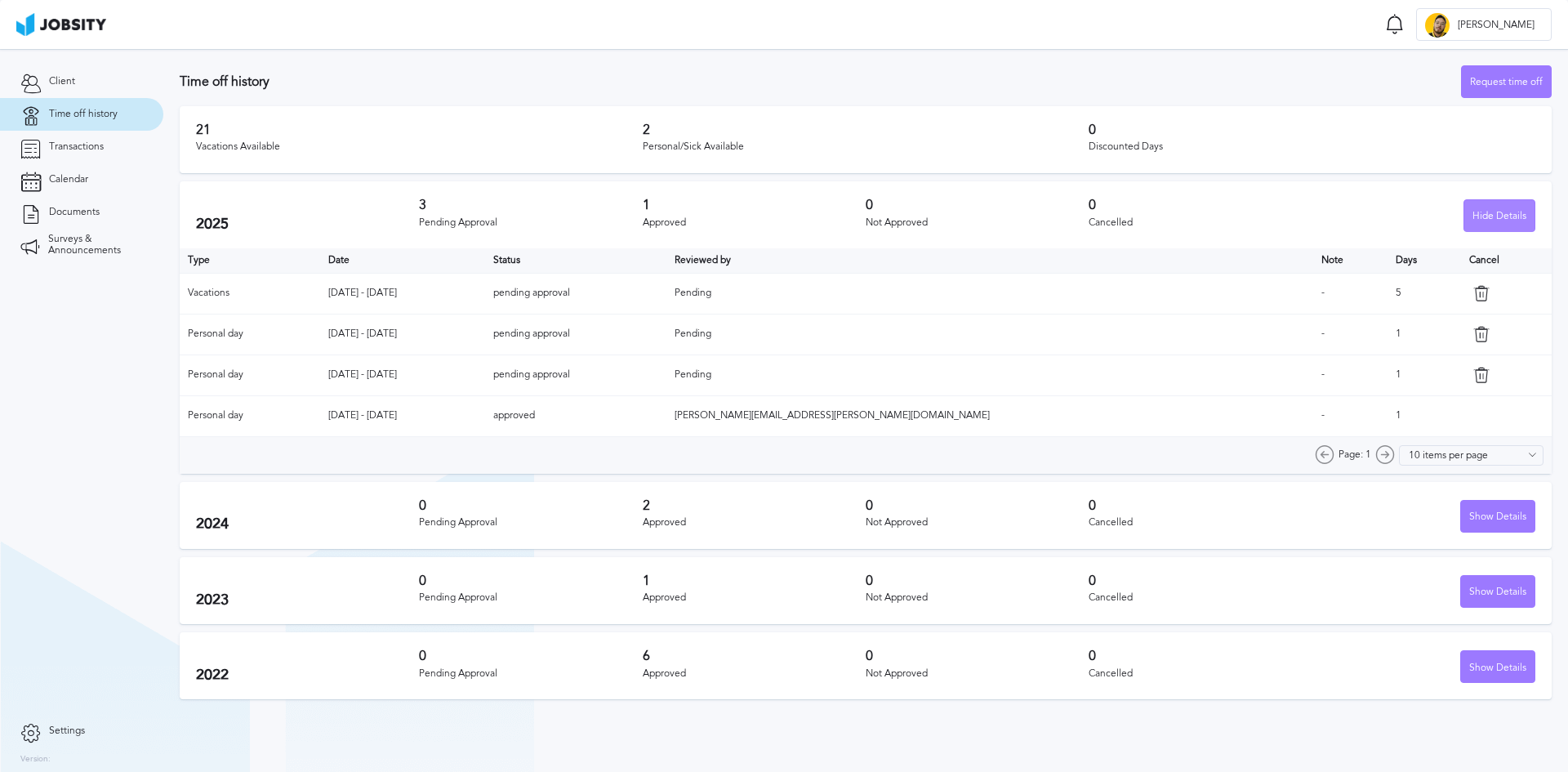
click at [1491, 214] on div "Hide Details" at bounding box center [1499, 216] width 70 height 33
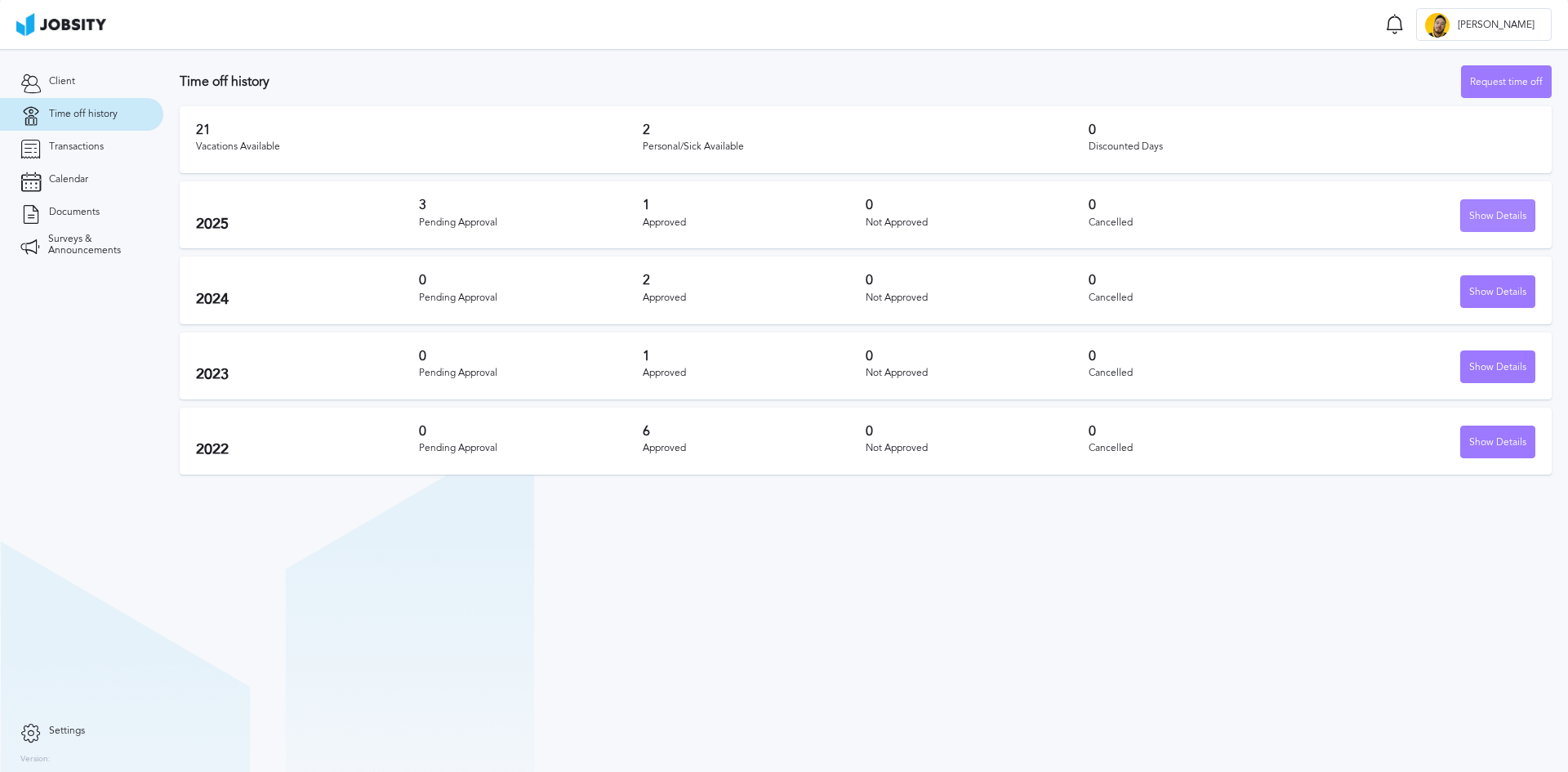
click at [1491, 214] on div "Show Details" at bounding box center [1498, 216] width 74 height 33
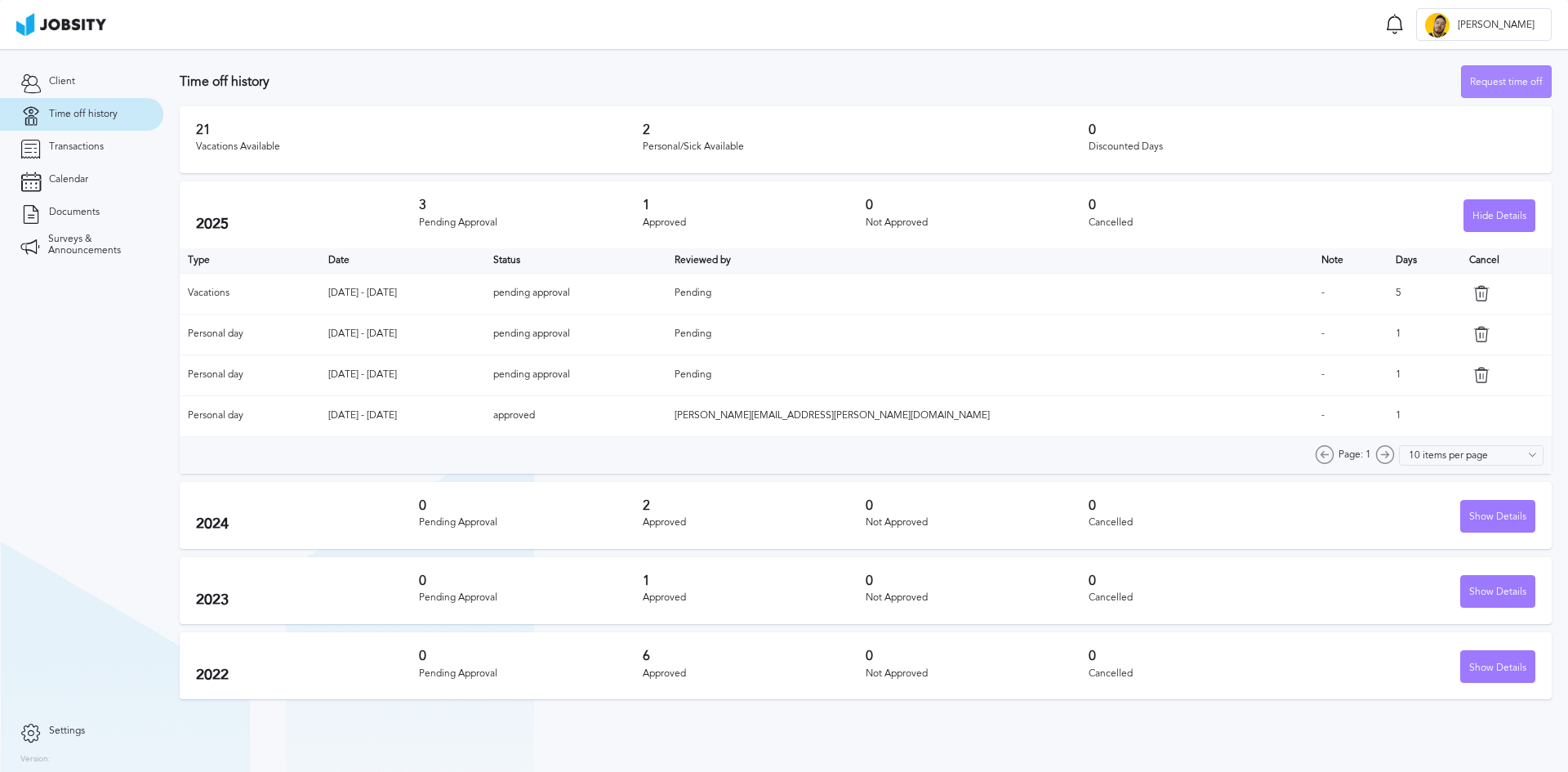
click at [1509, 81] on div "Request time off" at bounding box center [1506, 82] width 89 height 33
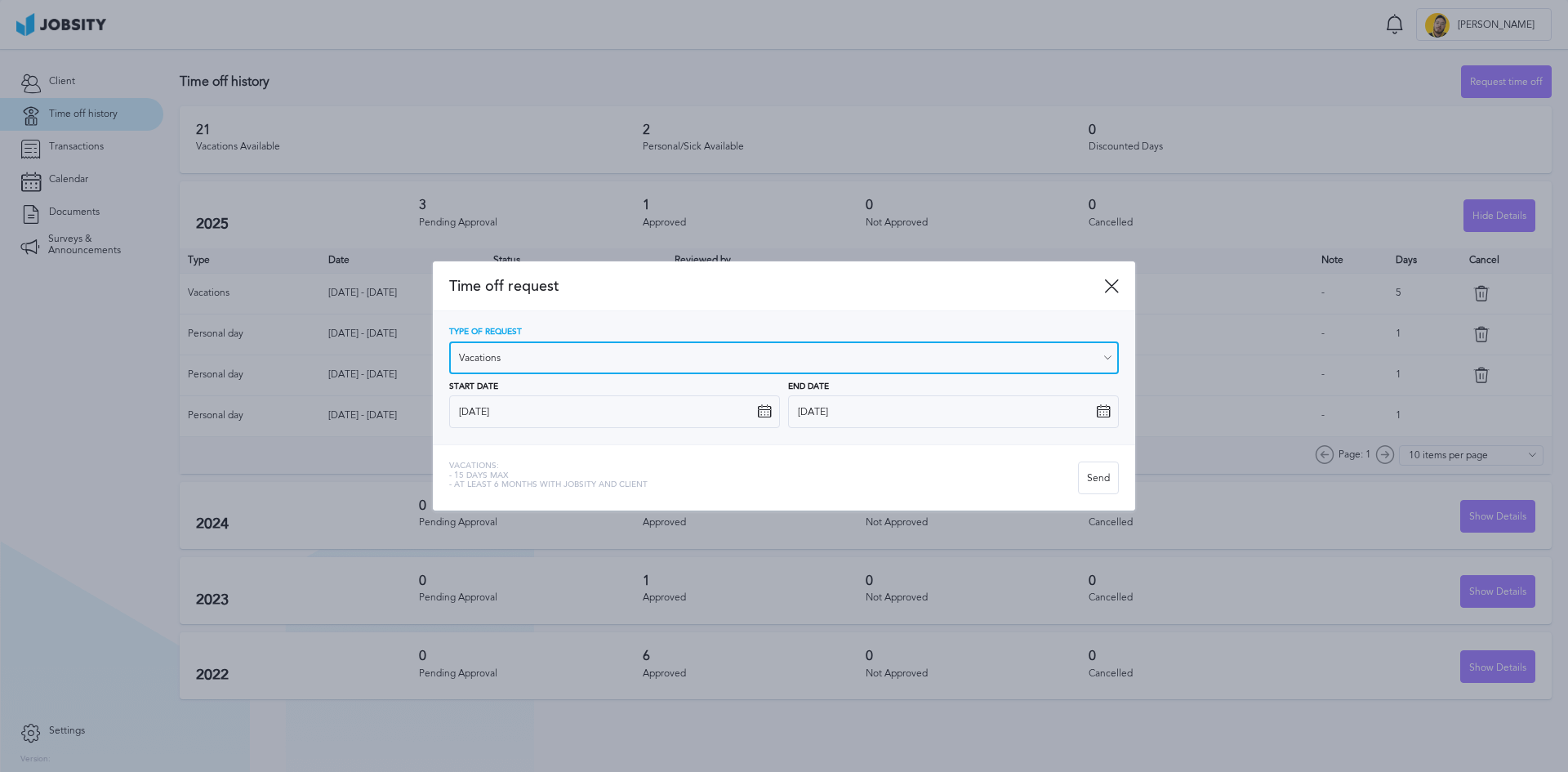
click at [557, 358] on input "Vacations" at bounding box center [784, 358] width 670 height 33
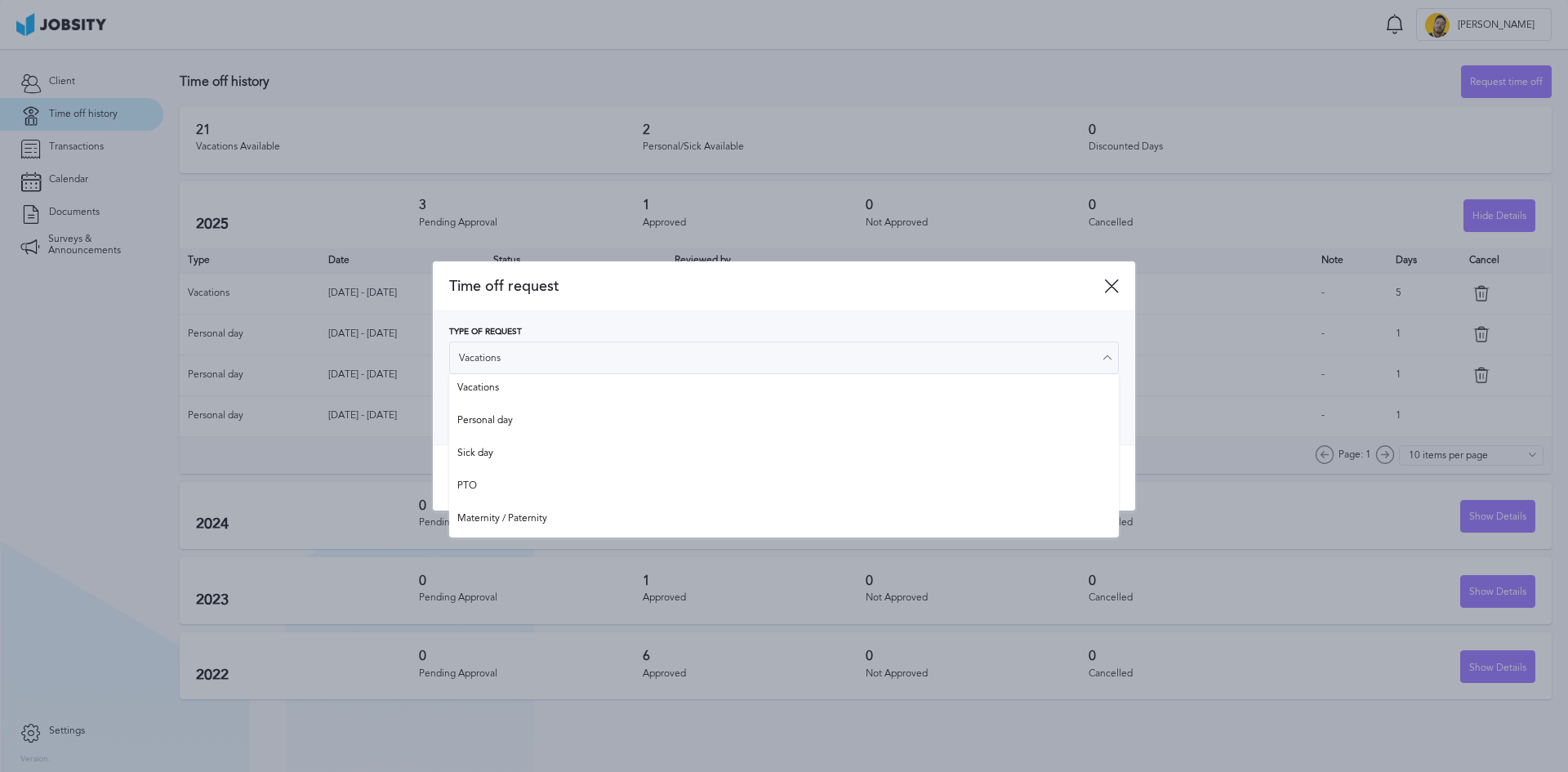
click at [653, 314] on div "Type of Request Vacations Vacations Personal day Sick day PTO Maternity / Pater…" at bounding box center [784, 377] width 703 height 133
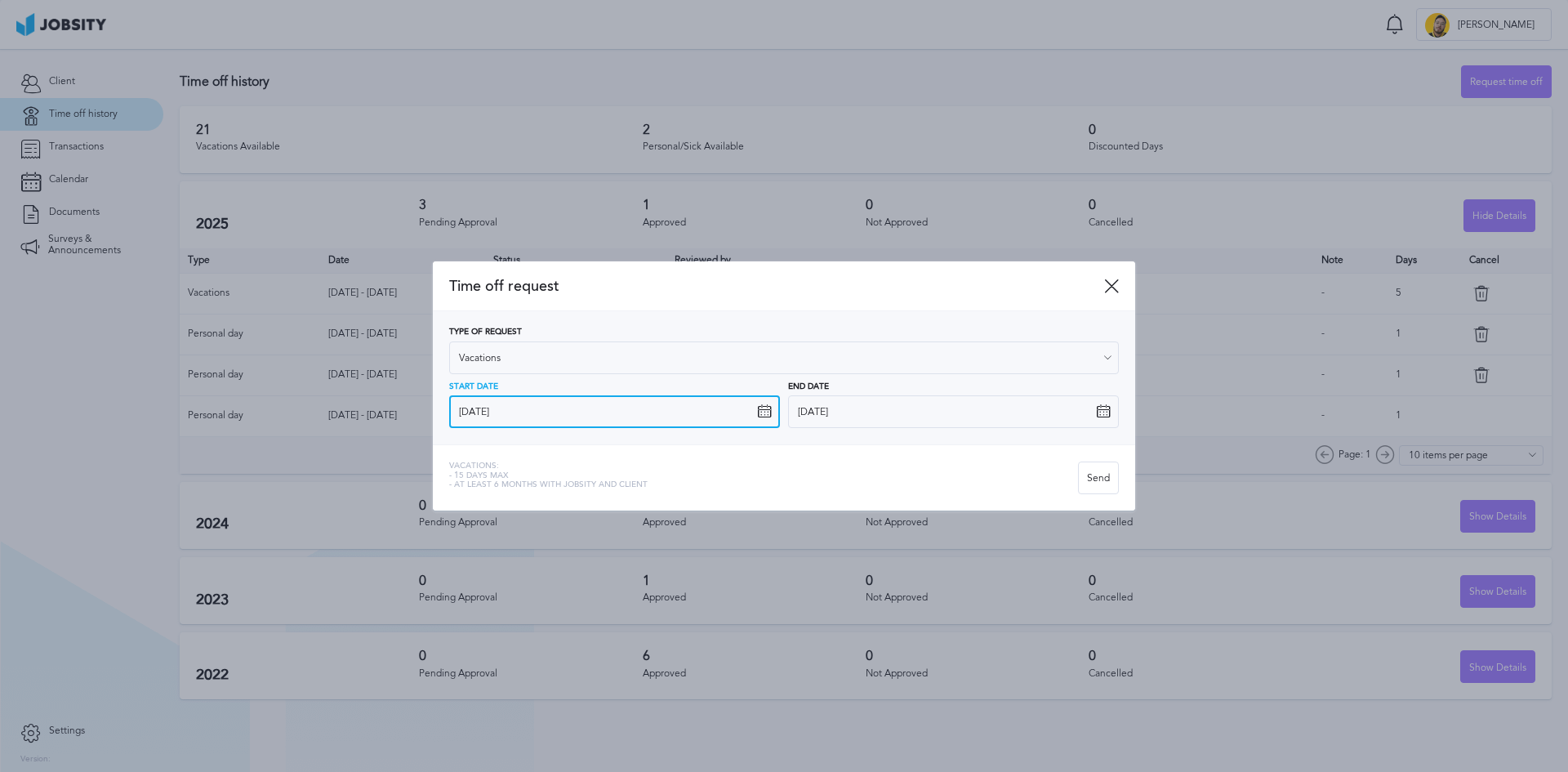
click at [627, 412] on input "[DATE]" at bounding box center [614, 411] width 331 height 33
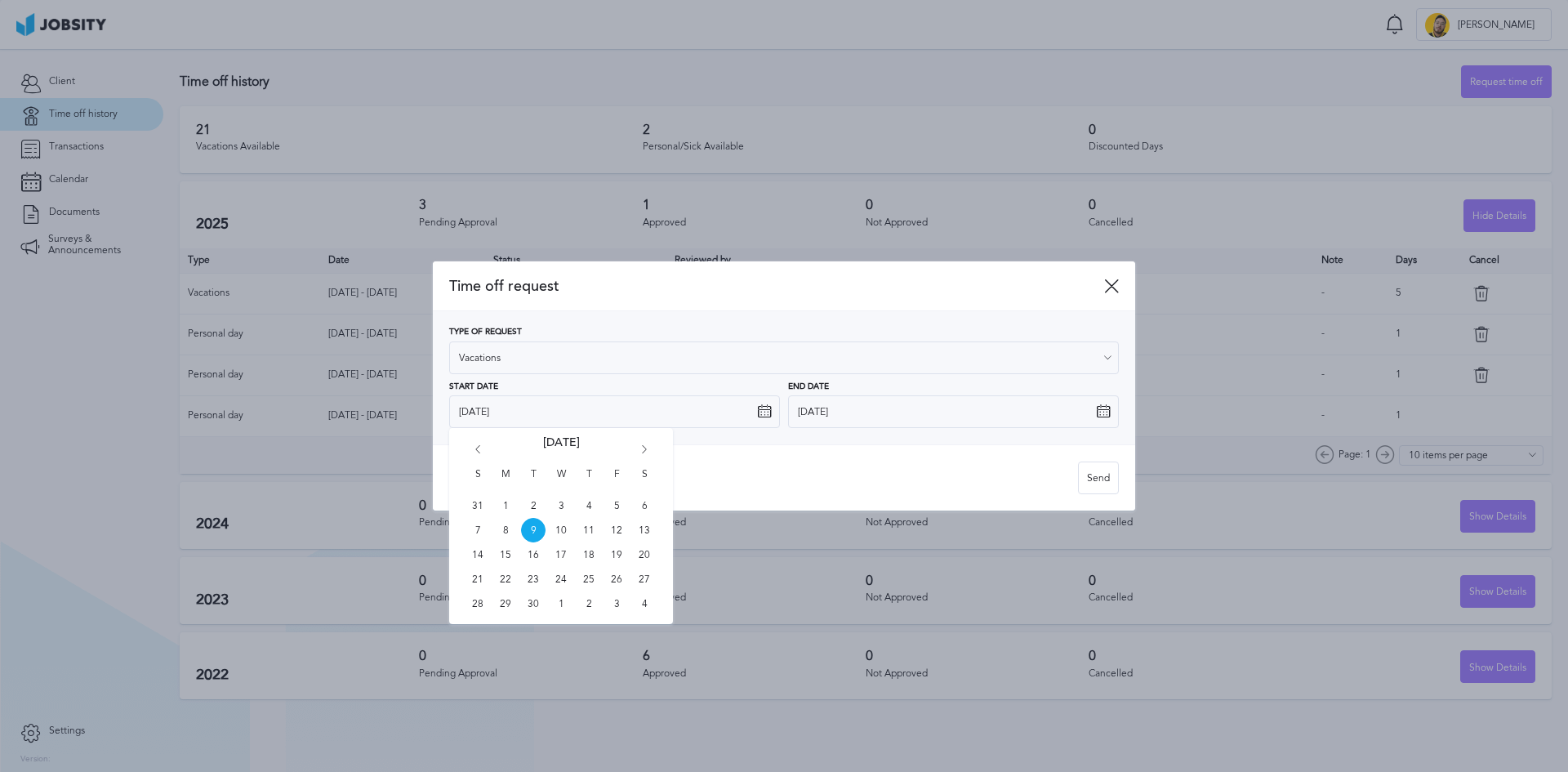
click at [653, 450] on div "S M T W T F S 31 1 2 3 4 5 6 7 8 9 10 11 12 13 14 15 16 17 18 19 20 21 22 23 24…" at bounding box center [561, 525] width 224 height 196
click at [642, 447] on icon "Go forward 1 month" at bounding box center [644, 452] width 14 height 14
click at [641, 447] on icon "Go forward 1 month" at bounding box center [644, 452] width 14 height 14
click at [503, 558] on span "15" at bounding box center [505, 554] width 25 height 25
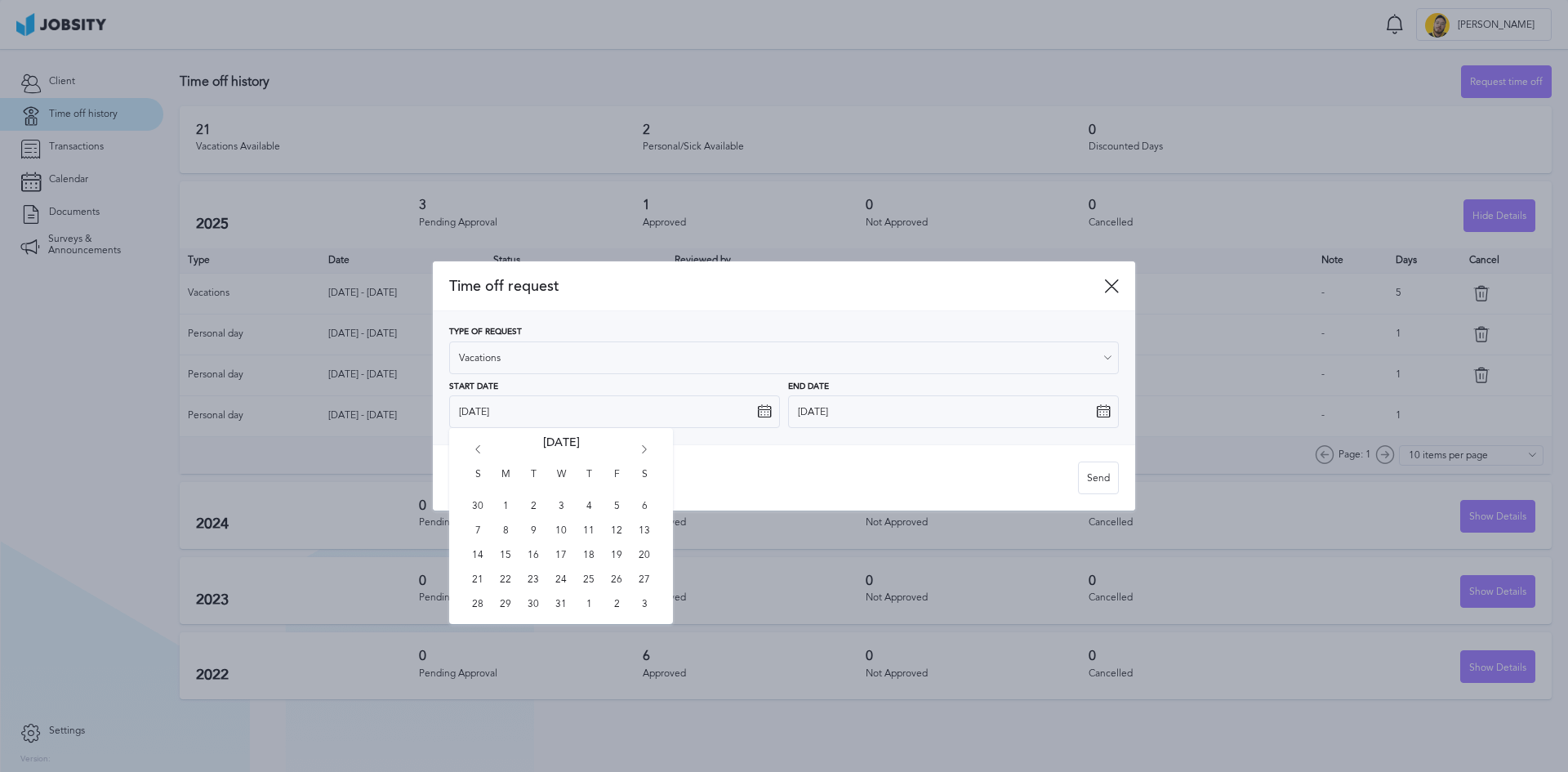
type input "[DATE]"
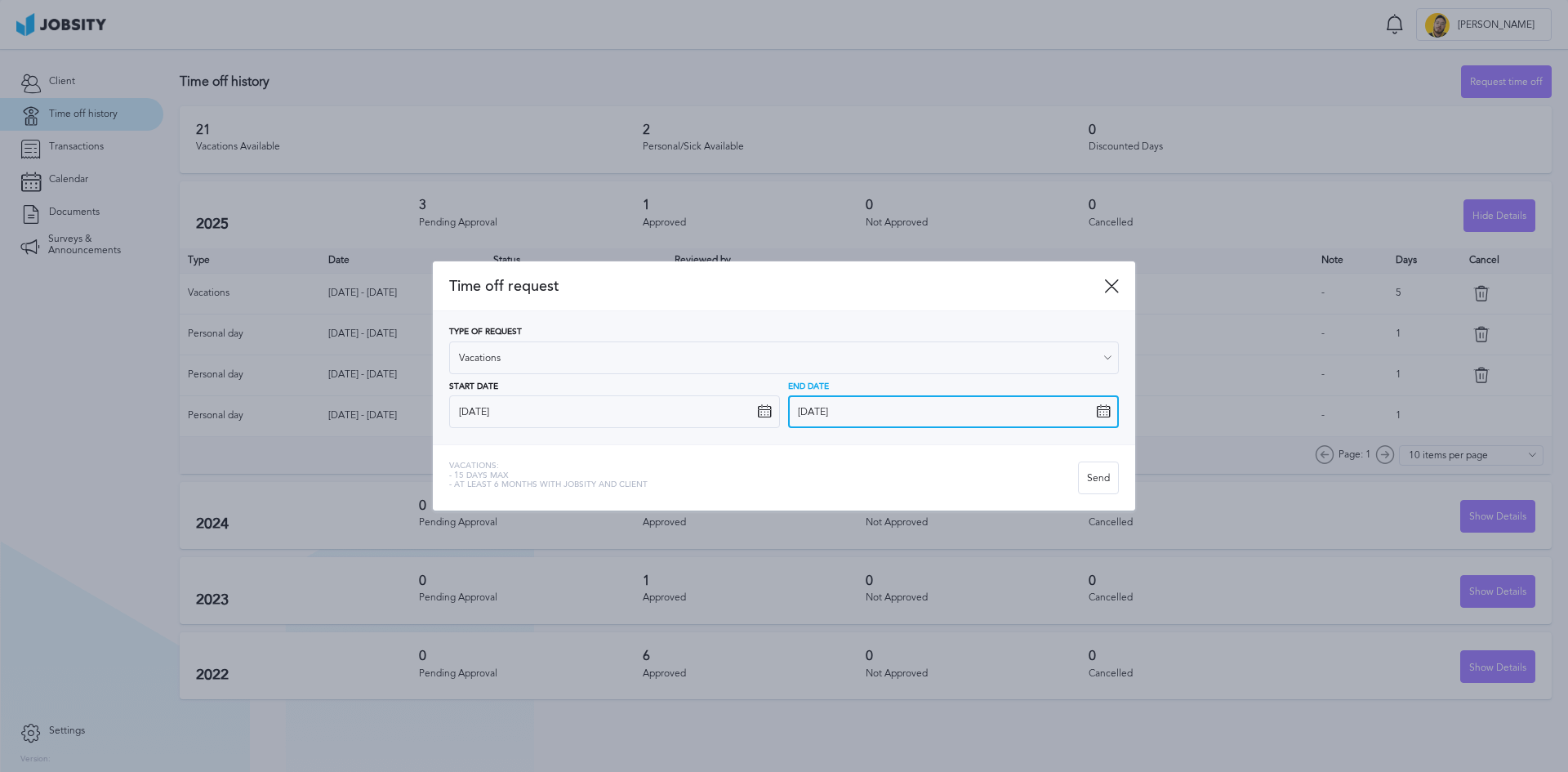
click at [877, 419] on input "[DATE]" at bounding box center [954, 411] width 331 height 33
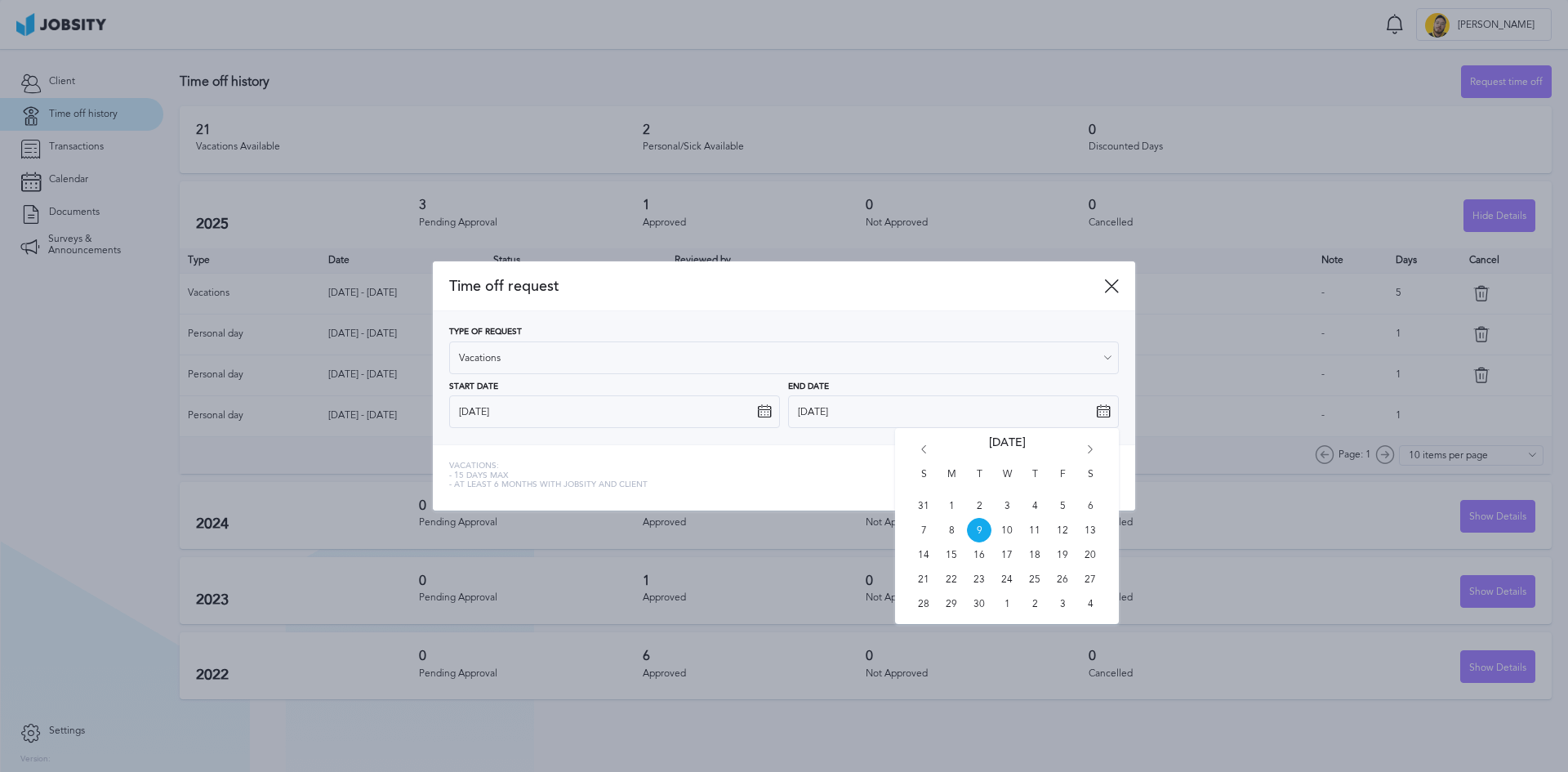
click at [1090, 452] on icon "Go forward 1 month" at bounding box center [1090, 452] width 14 height 14
click at [1090, 453] on icon "Go forward 1 month" at bounding box center [1090, 452] width 14 height 14
click at [1064, 558] on span "19" at bounding box center [1062, 554] width 25 height 25
type input "[DATE]"
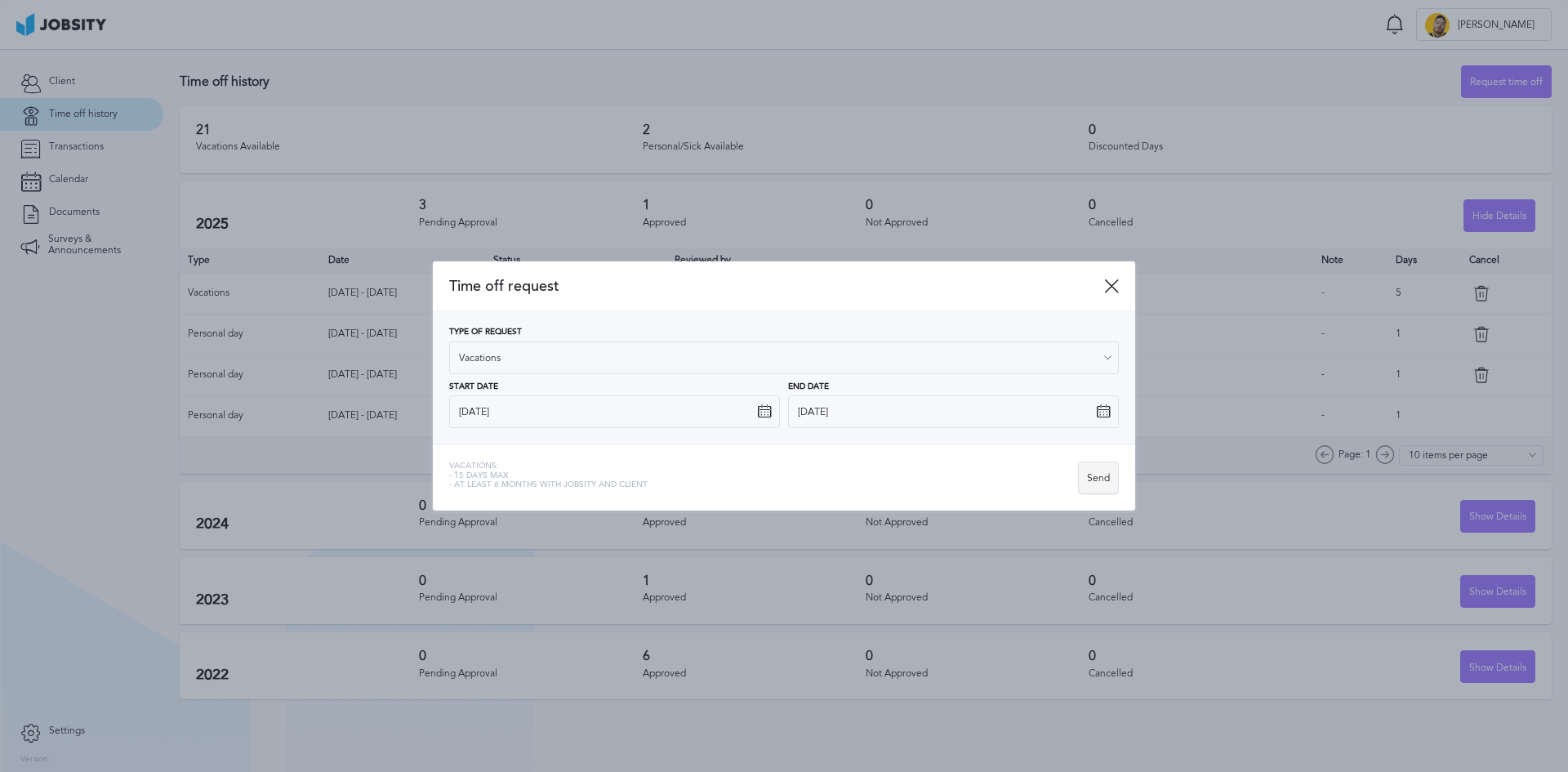
click at [1105, 481] on div "Send" at bounding box center [1098, 478] width 39 height 33
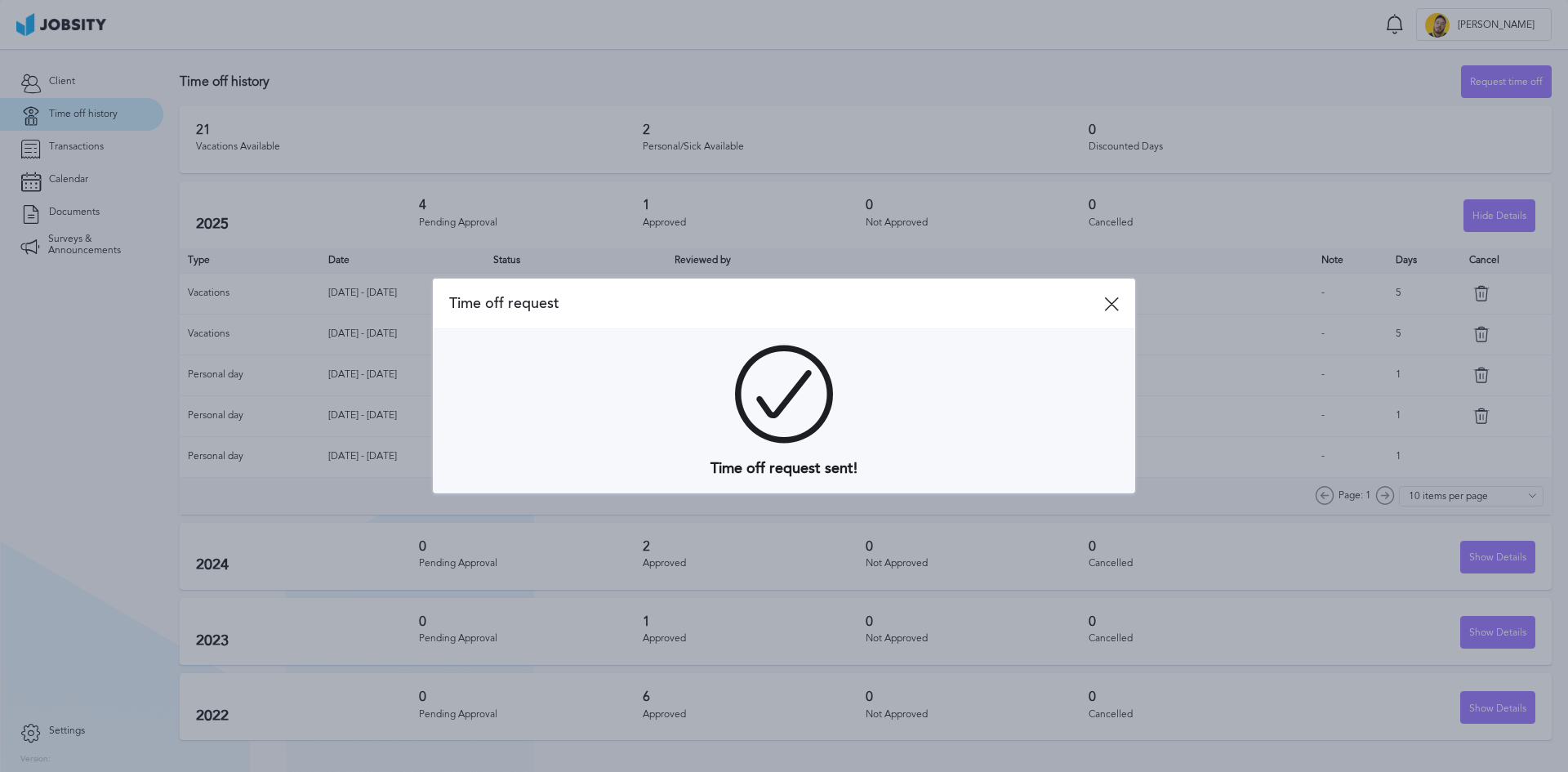
click at [1110, 306] on icon at bounding box center [1111, 303] width 14 height 14
